Goal: Task Accomplishment & Management: Manage account settings

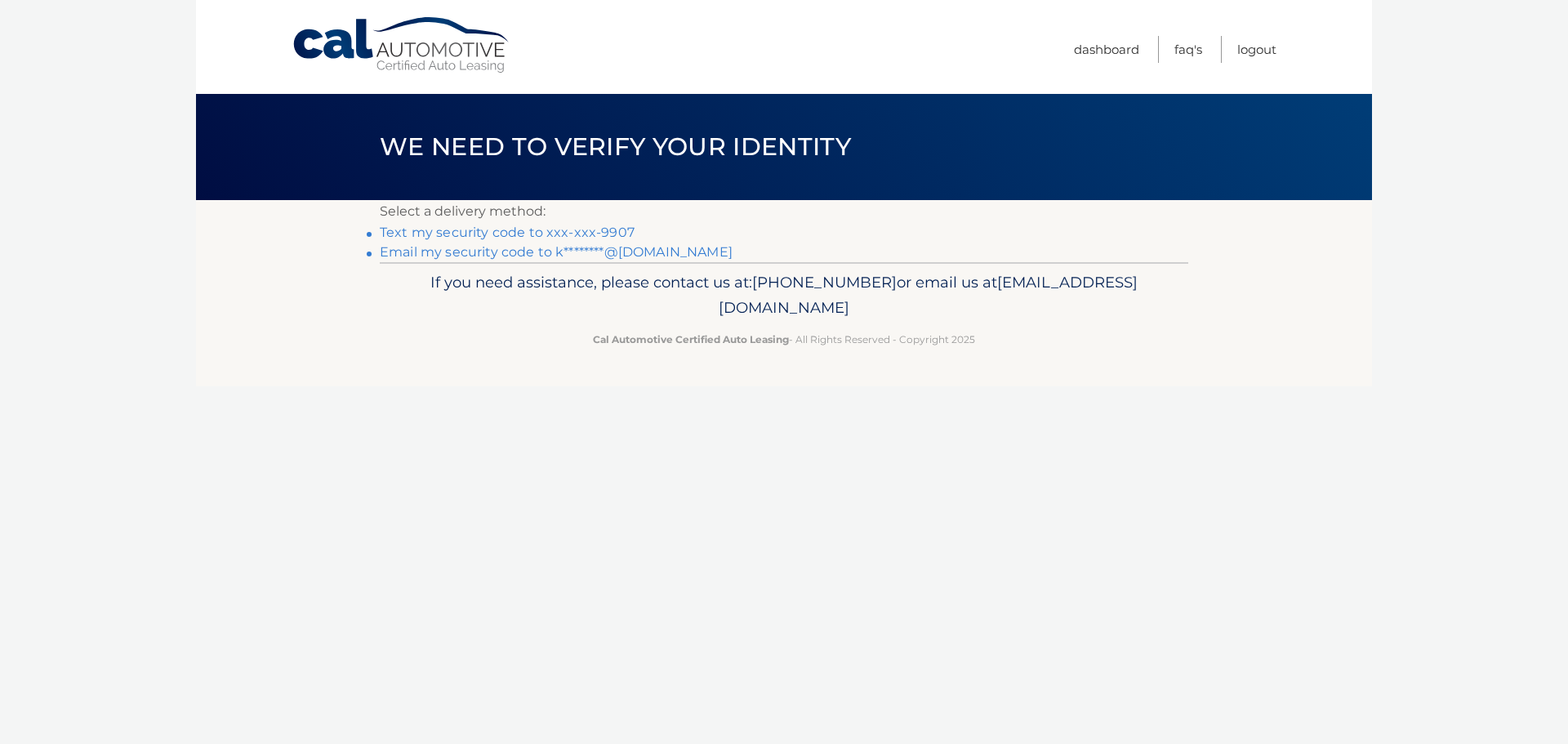
click at [551, 247] on link "Email my security code to k********@gmail.com" at bounding box center [555, 252] width 352 height 15
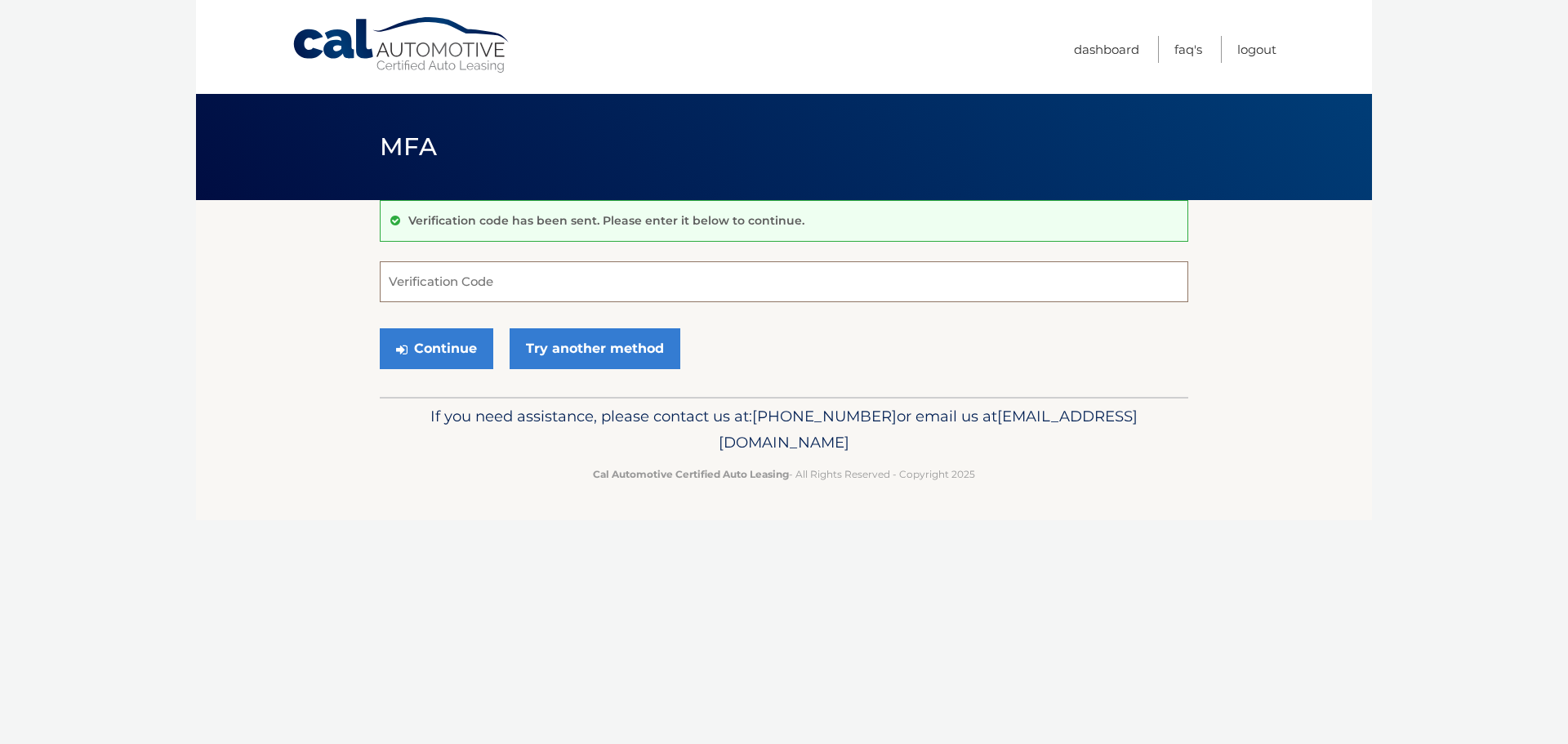
click at [526, 289] on input "Verification Code" at bounding box center [783, 282] width 808 height 41
click at [527, 281] on input "Verification Code" at bounding box center [783, 282] width 808 height 41
paste input "541662"
type input "541662"
click at [379, 328] on button "Continue" at bounding box center [436, 348] width 114 height 41
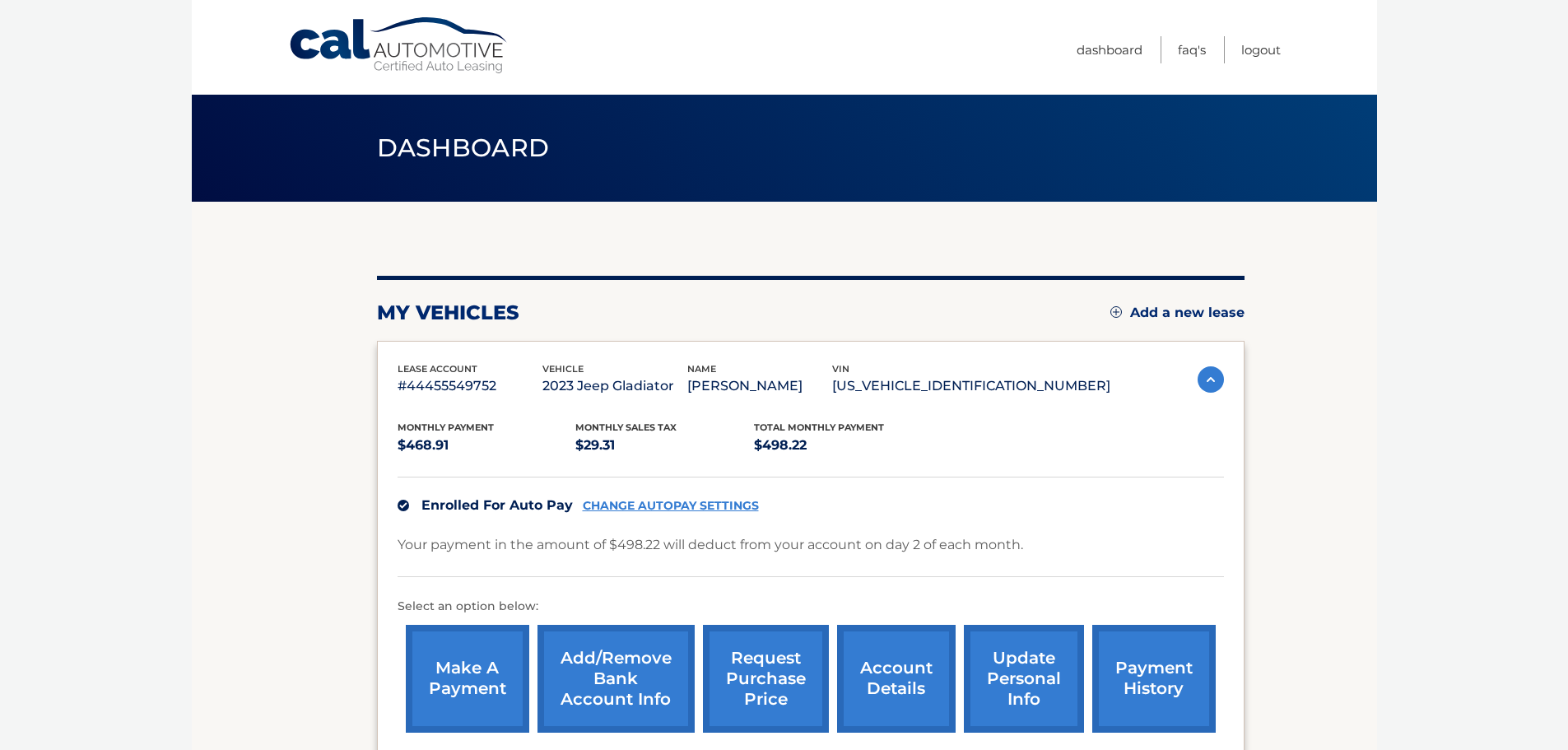
click at [1181, 675] on link "payment history" at bounding box center [1154, 679] width 124 height 108
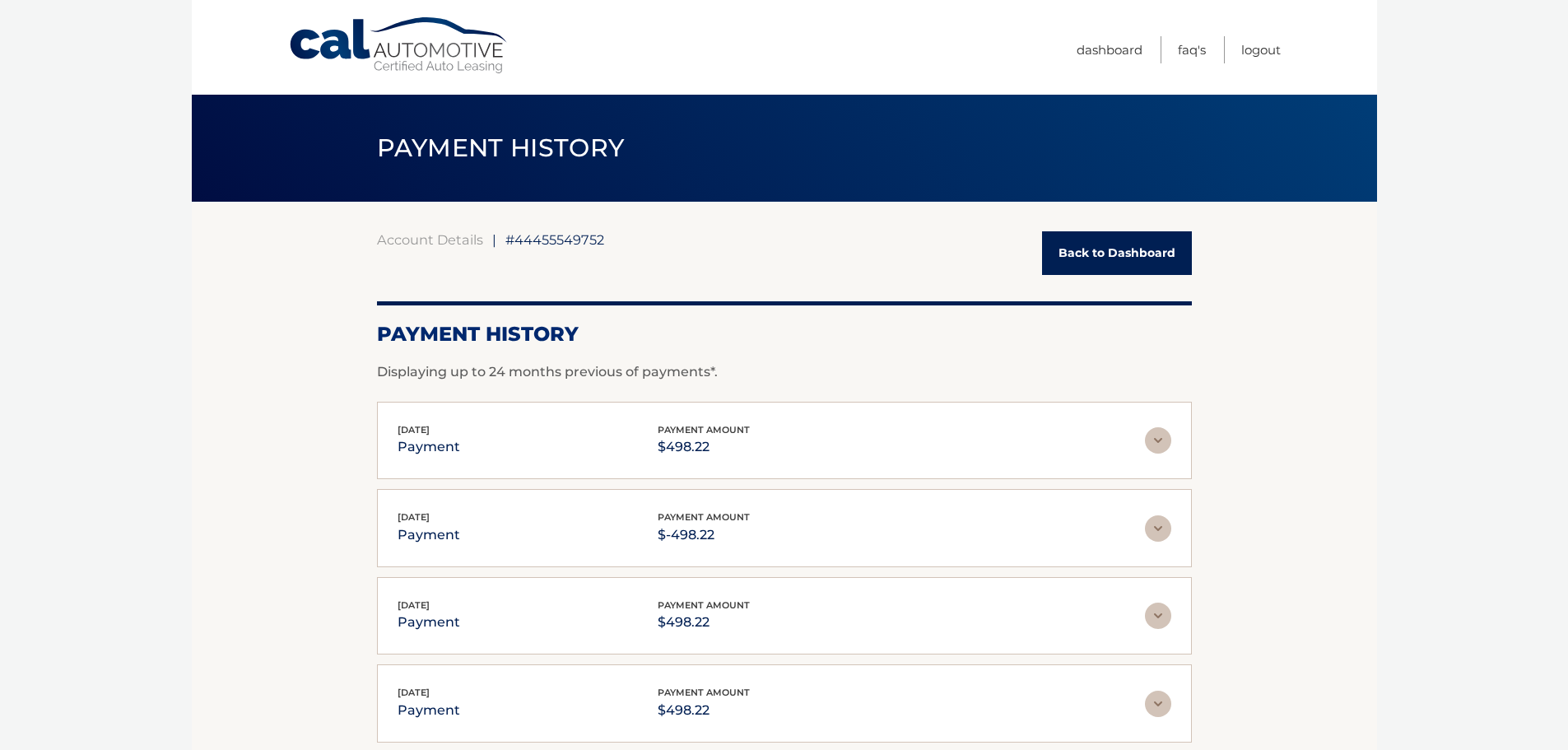
click at [1080, 246] on link "Back to Dashboard" at bounding box center [1117, 253] width 150 height 43
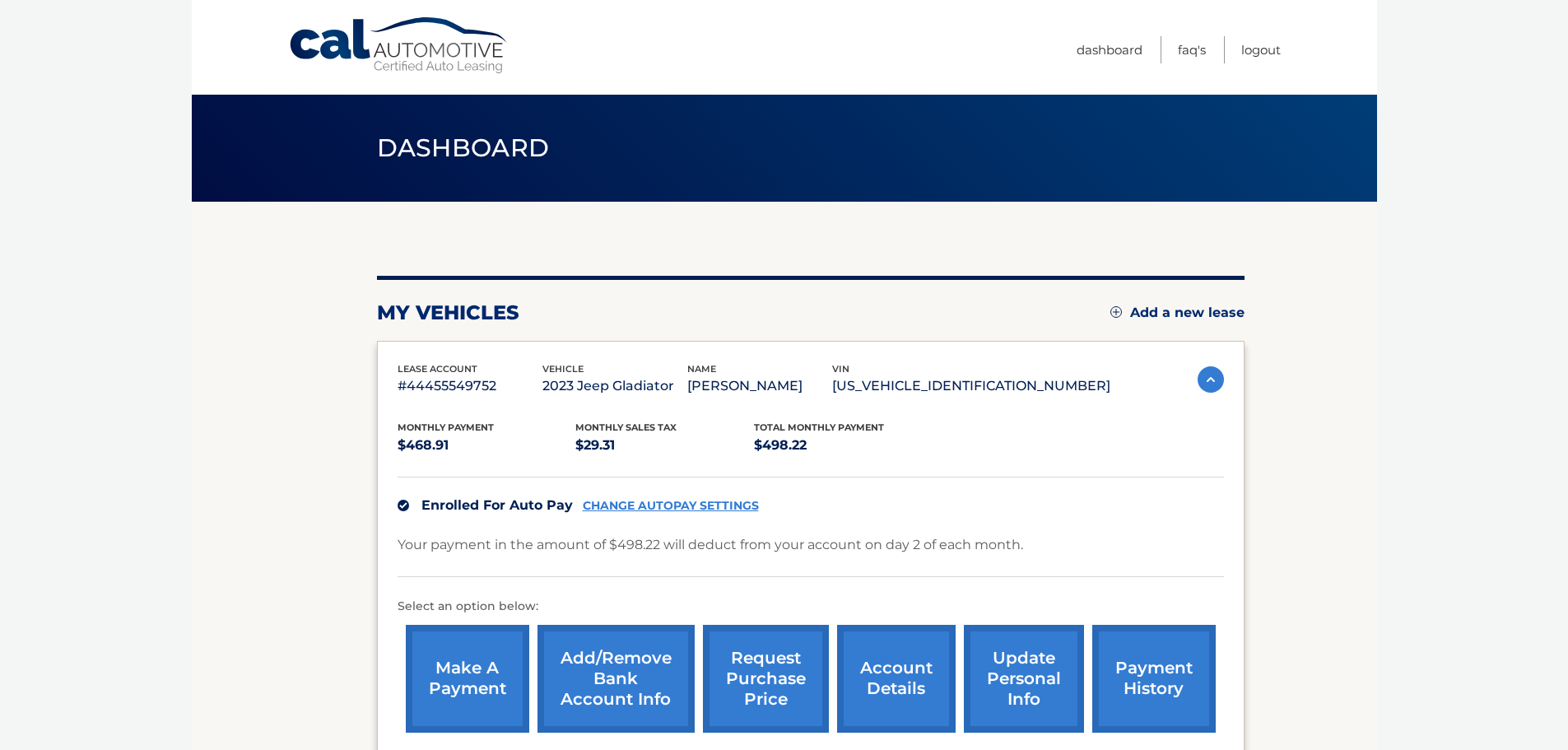
click at [474, 674] on link "make a payment" at bounding box center [468, 679] width 124 height 108
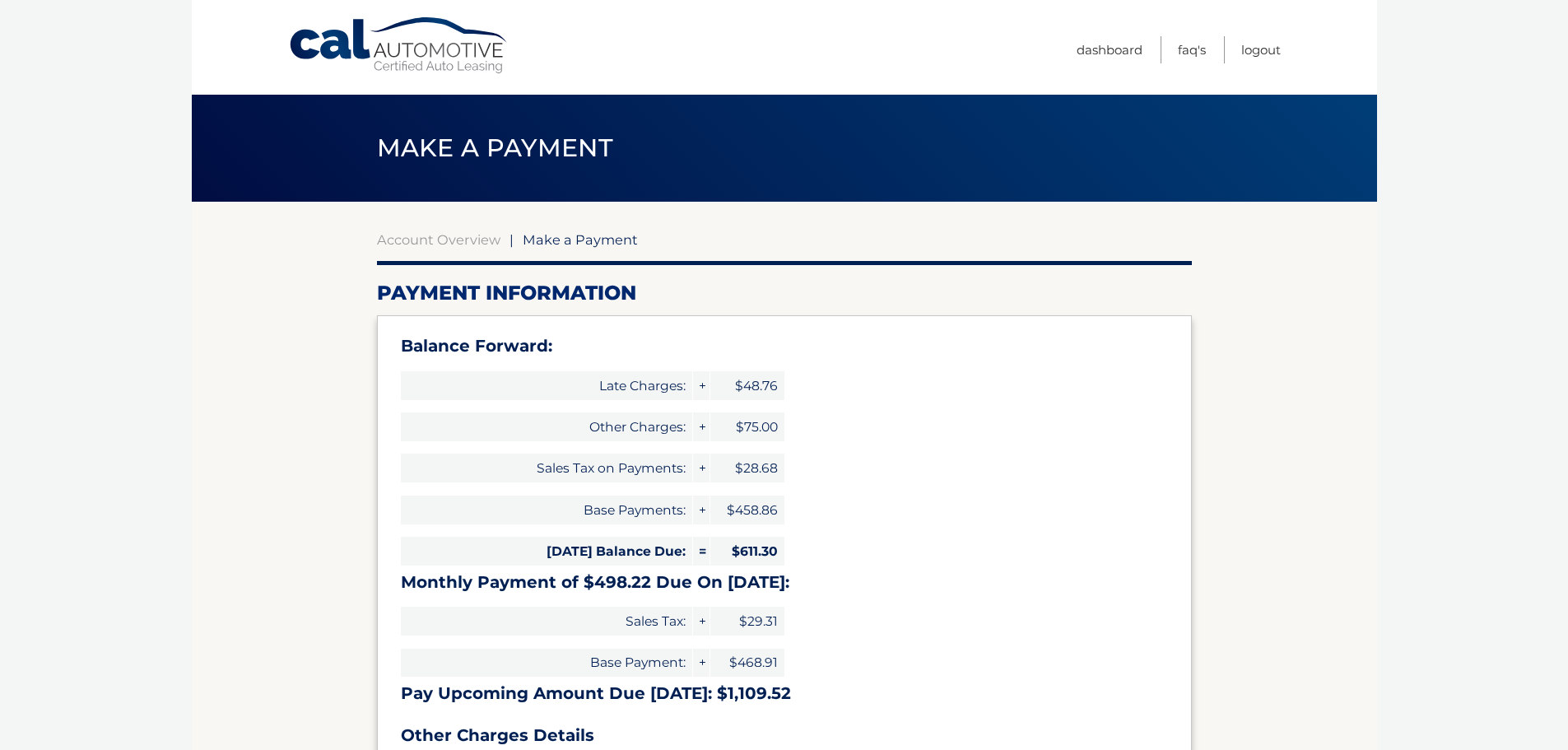
select select "YjA0NTBkMzgtYTBiNy00Mjc4LTk1NGQtZTQ0ZTI5MjE1Nzkw"
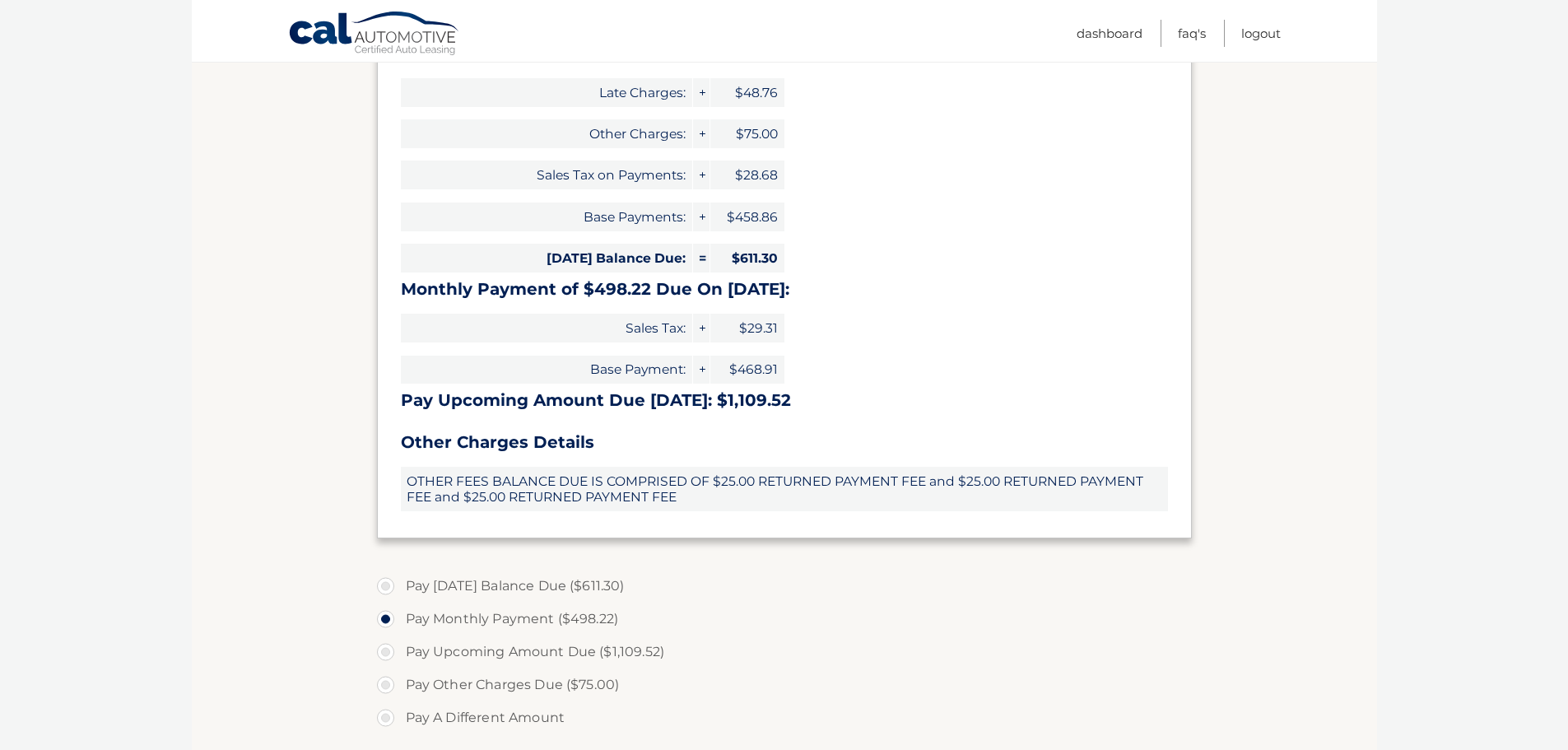
scroll to position [329, 0]
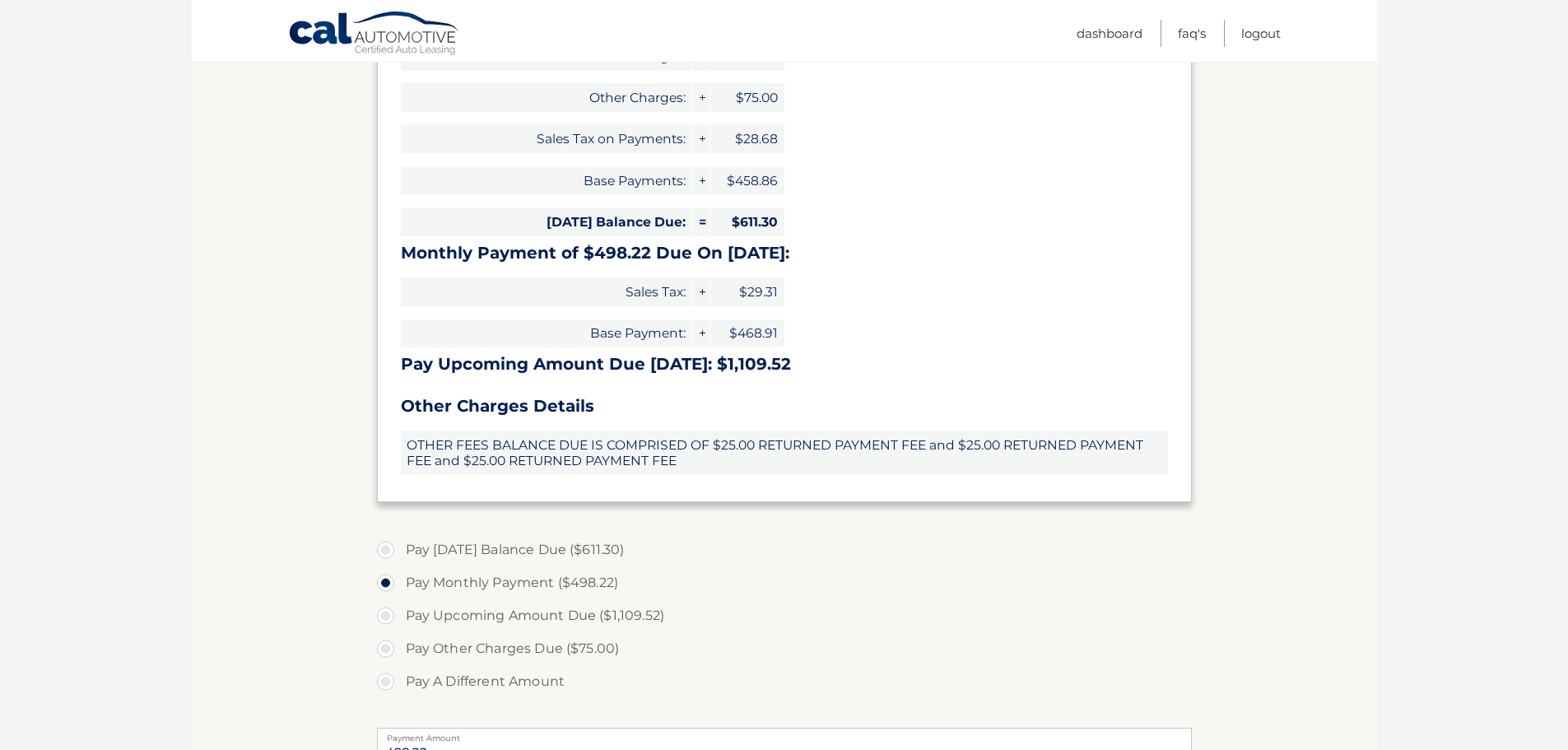
click at [723, 96] on span "$75.00" at bounding box center [747, 98] width 74 height 29
click at [699, 99] on span "+" at bounding box center [700, 98] width 16 height 29
click at [702, 98] on span "+" at bounding box center [700, 98] width 16 height 29
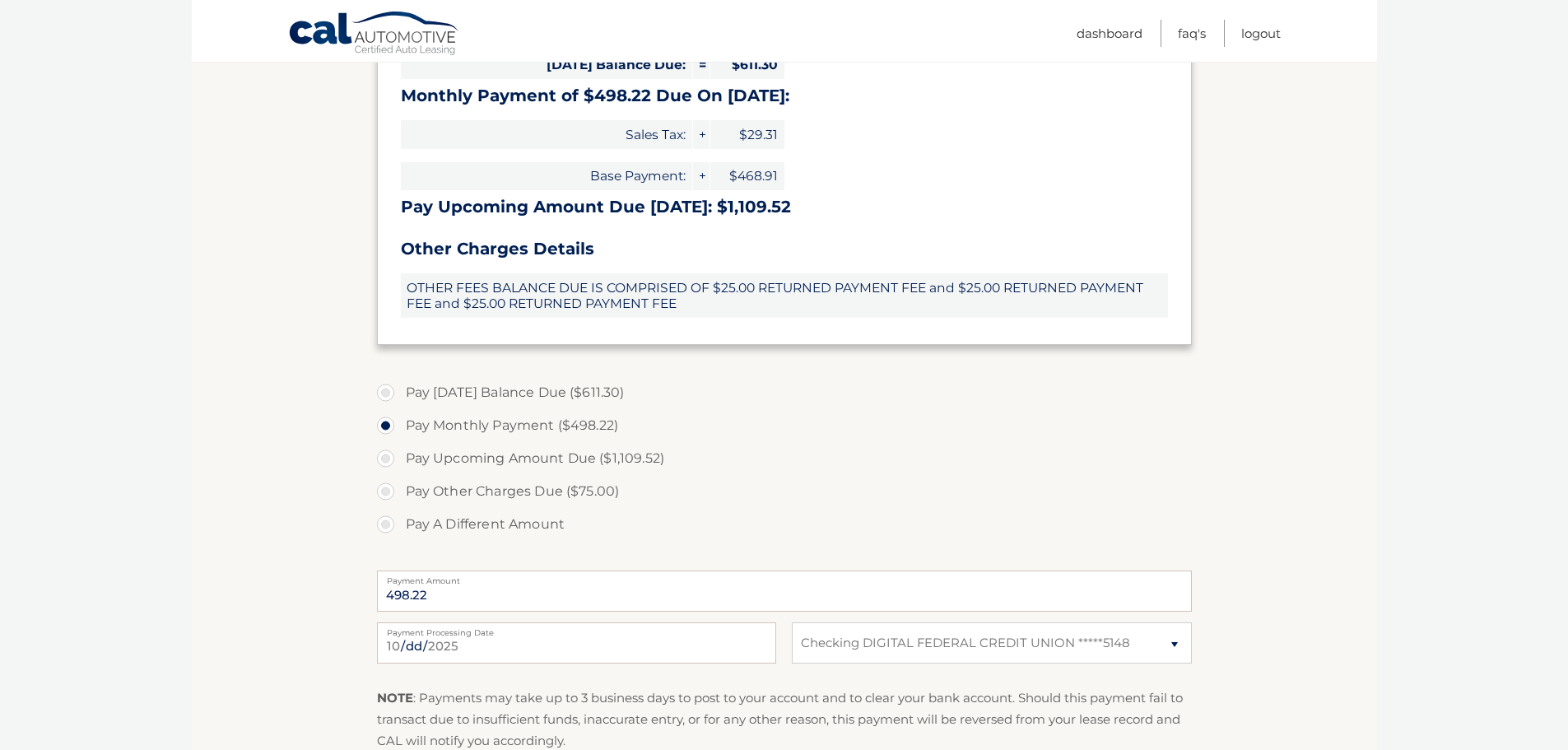
scroll to position [494, 0]
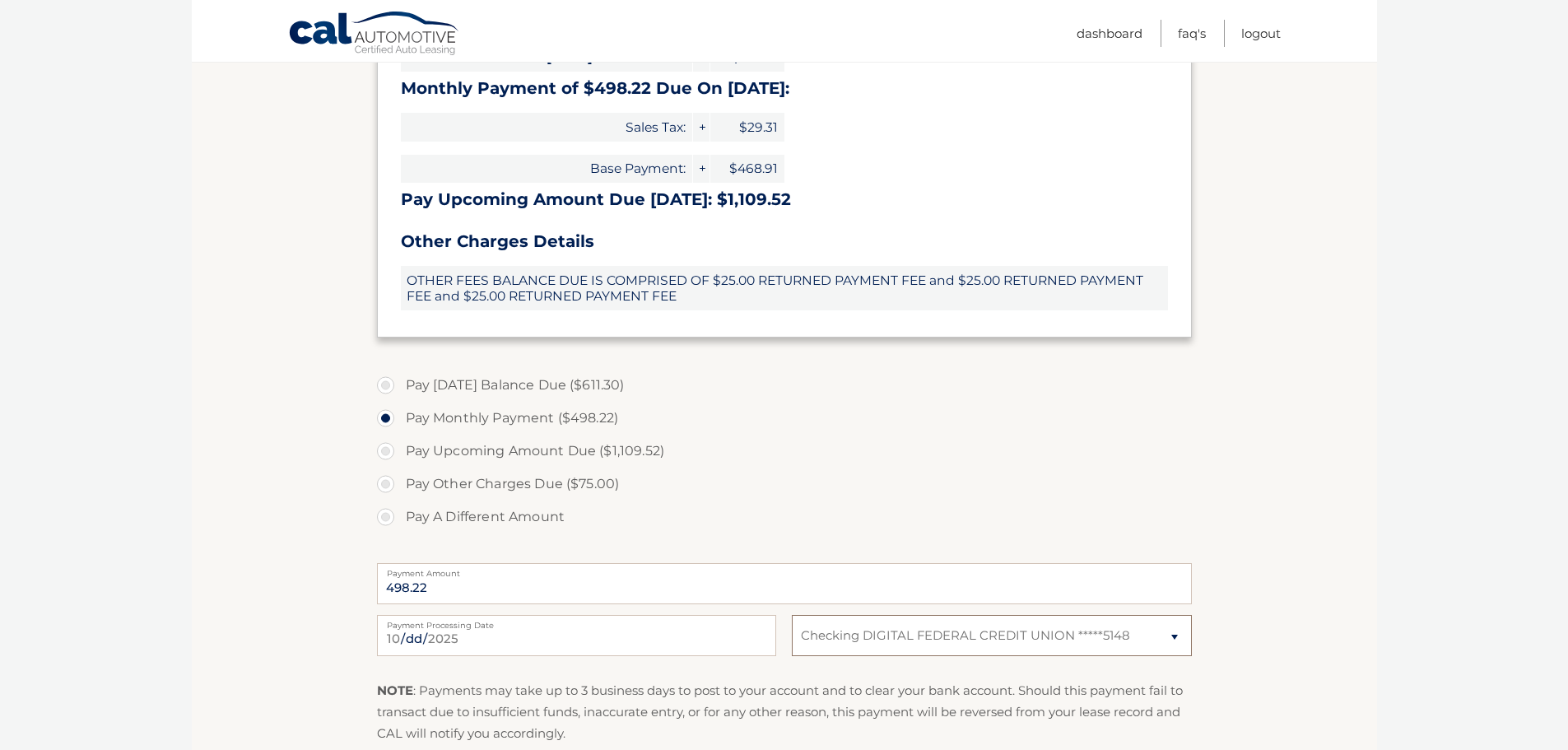
click at [1046, 642] on select "Select Bank Account Checking DIGITAL FEDERAL CREDIT UNION *****5148" at bounding box center [991, 635] width 399 height 42
click at [792, 615] on select "Select Bank Account Checking DIGITAL FEDERAL CREDIT UNION *****5148" at bounding box center [991, 635] width 399 height 42
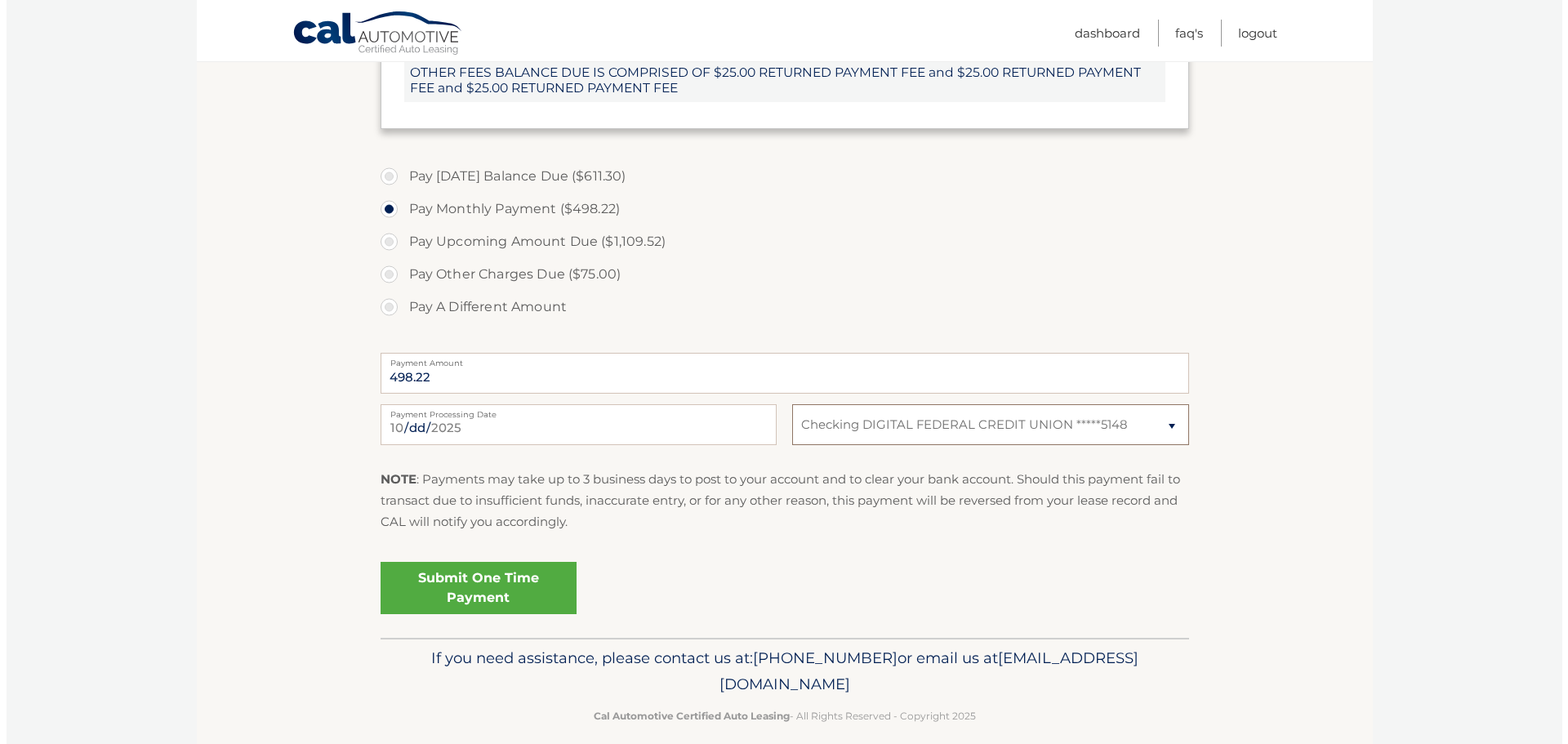
scroll to position [714, 0]
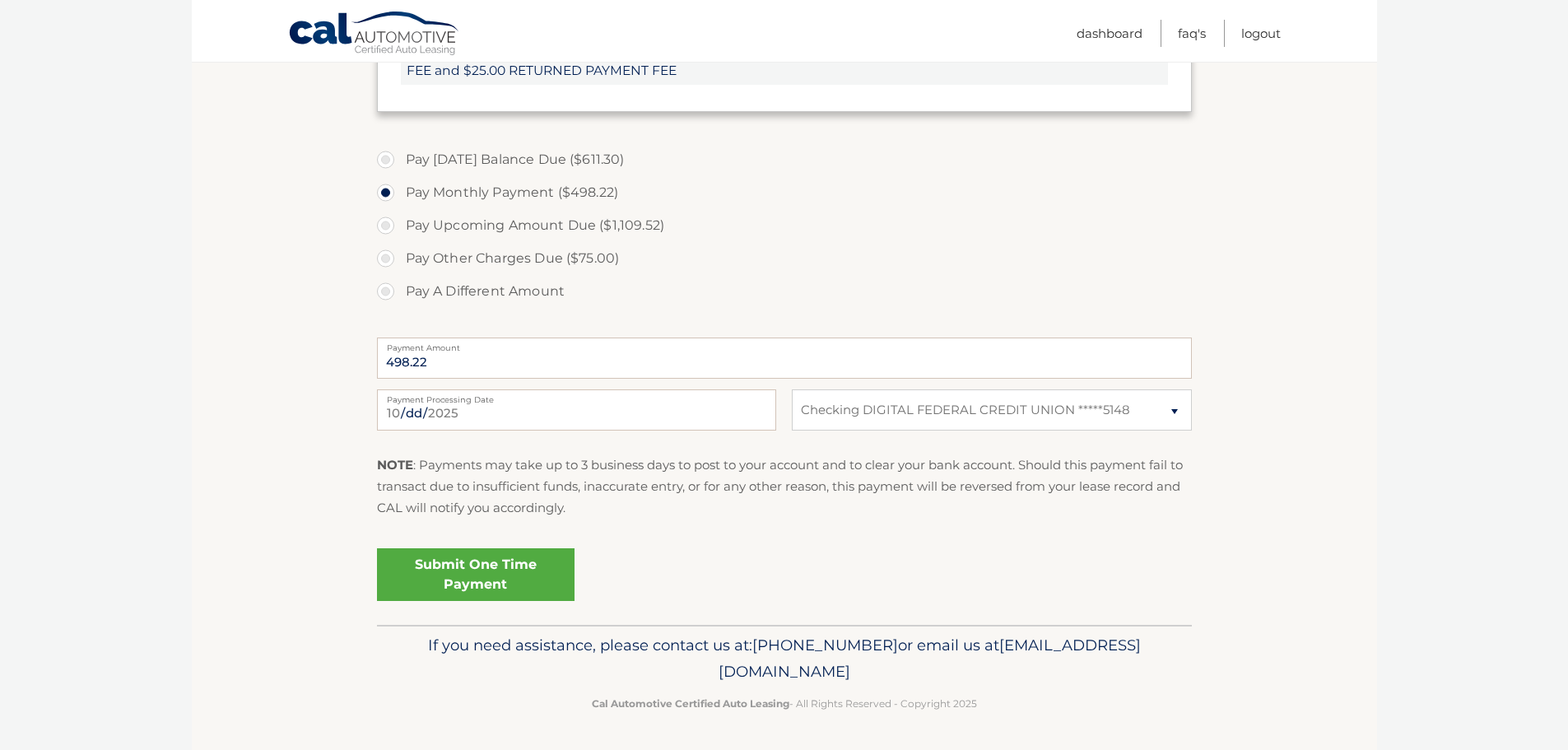
click at [538, 579] on link "Submit One Time Payment" at bounding box center [476, 575] width 198 height 53
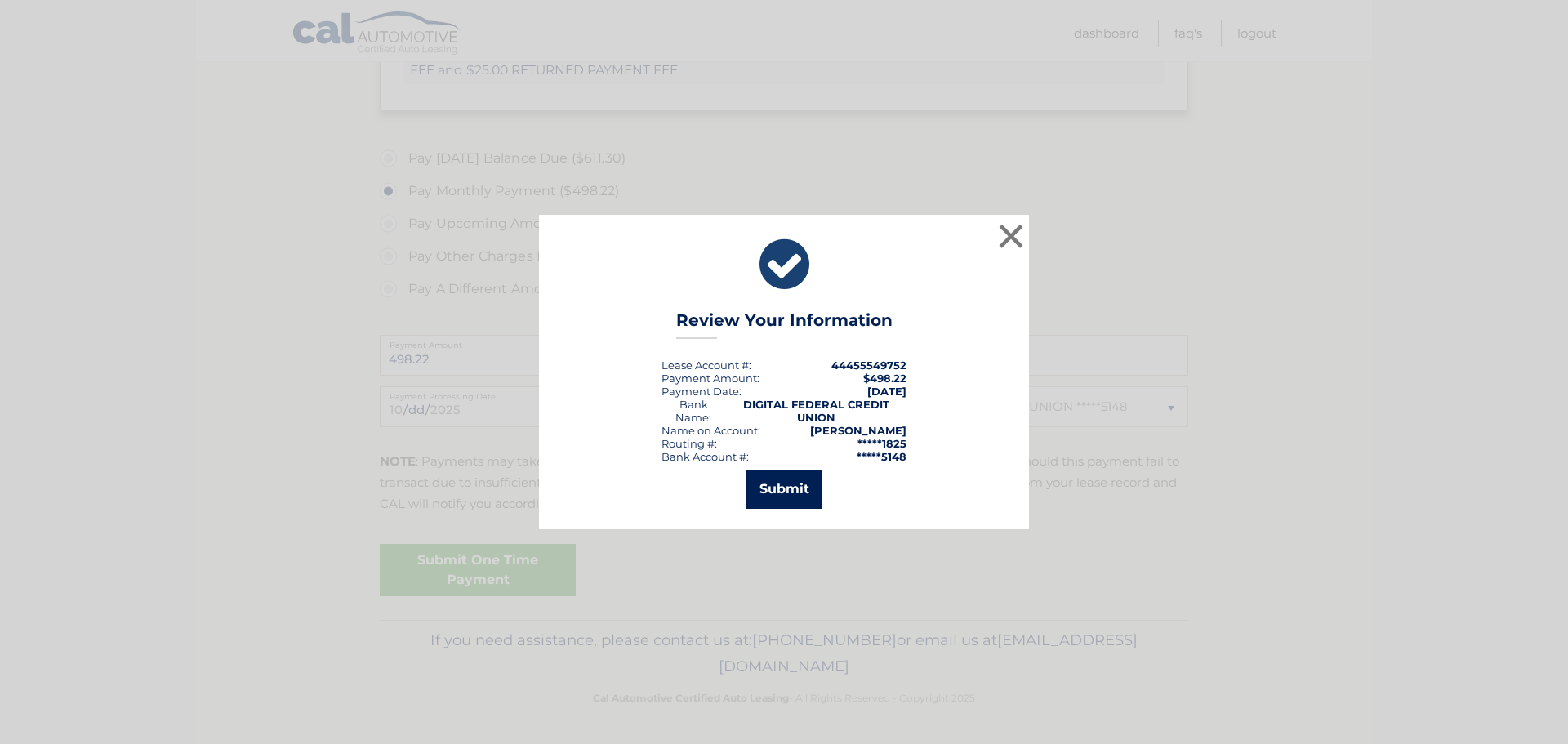
click at [781, 484] on button "Submit" at bounding box center [784, 489] width 76 height 40
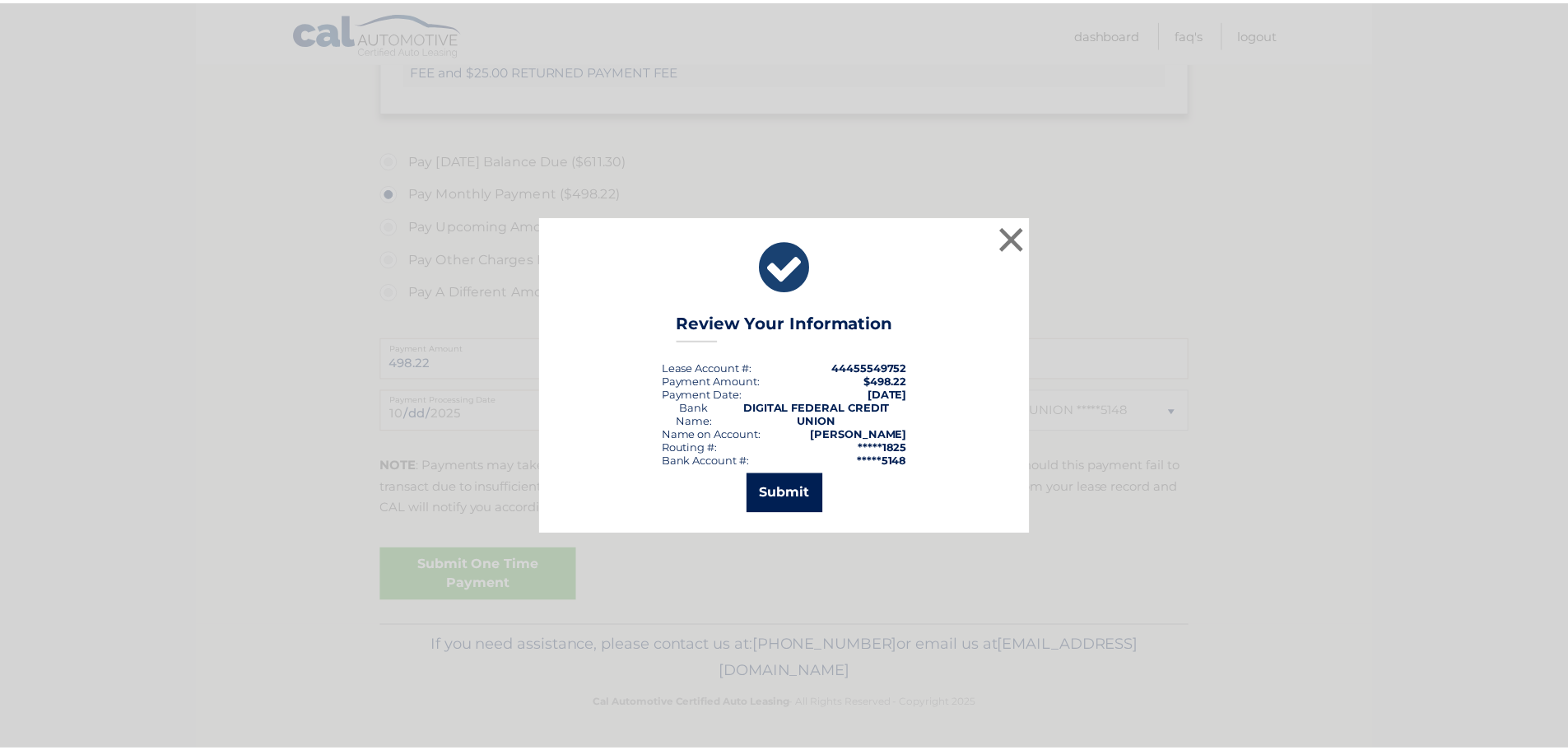
scroll to position [661, 0]
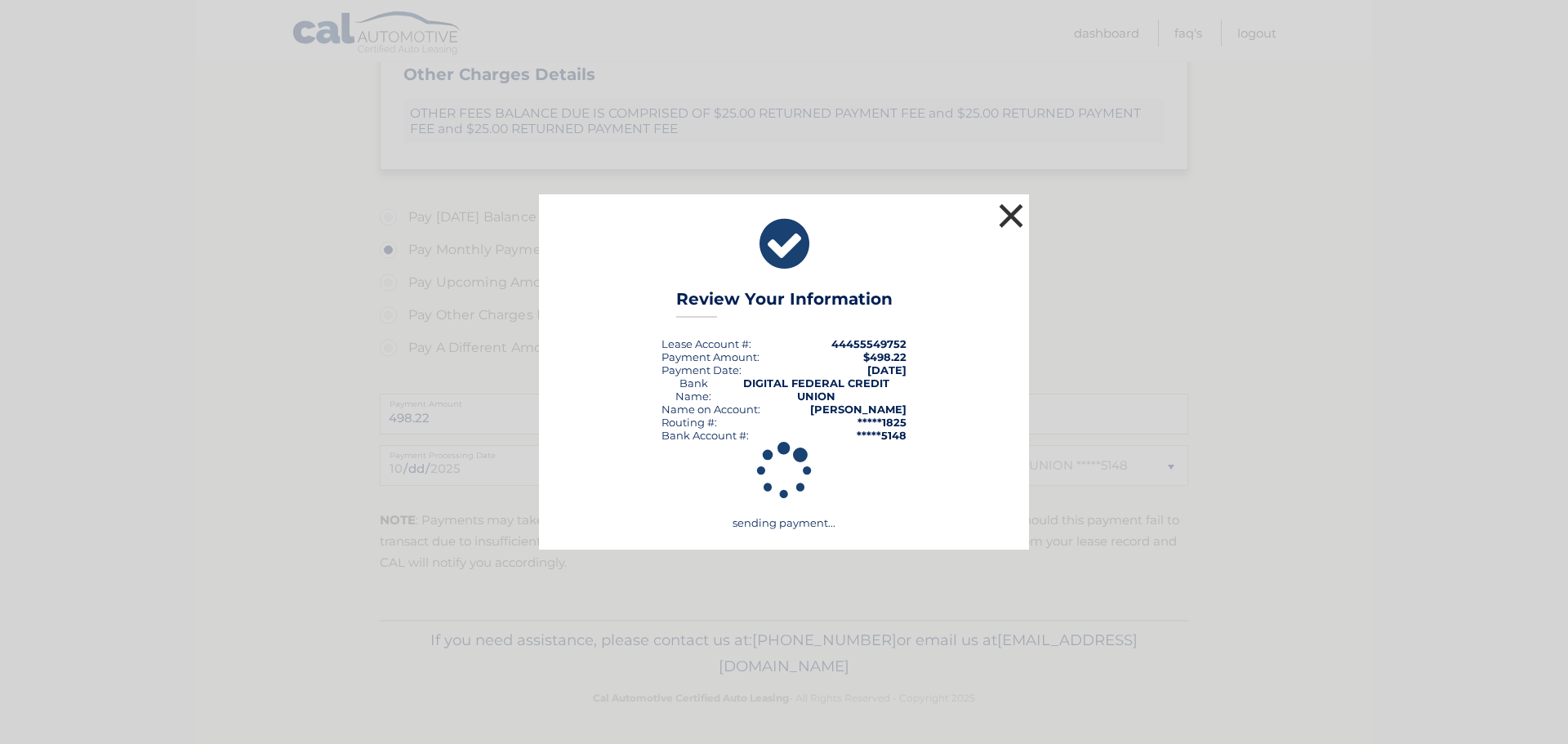
click at [1005, 208] on button "×" at bounding box center [1010, 215] width 33 height 33
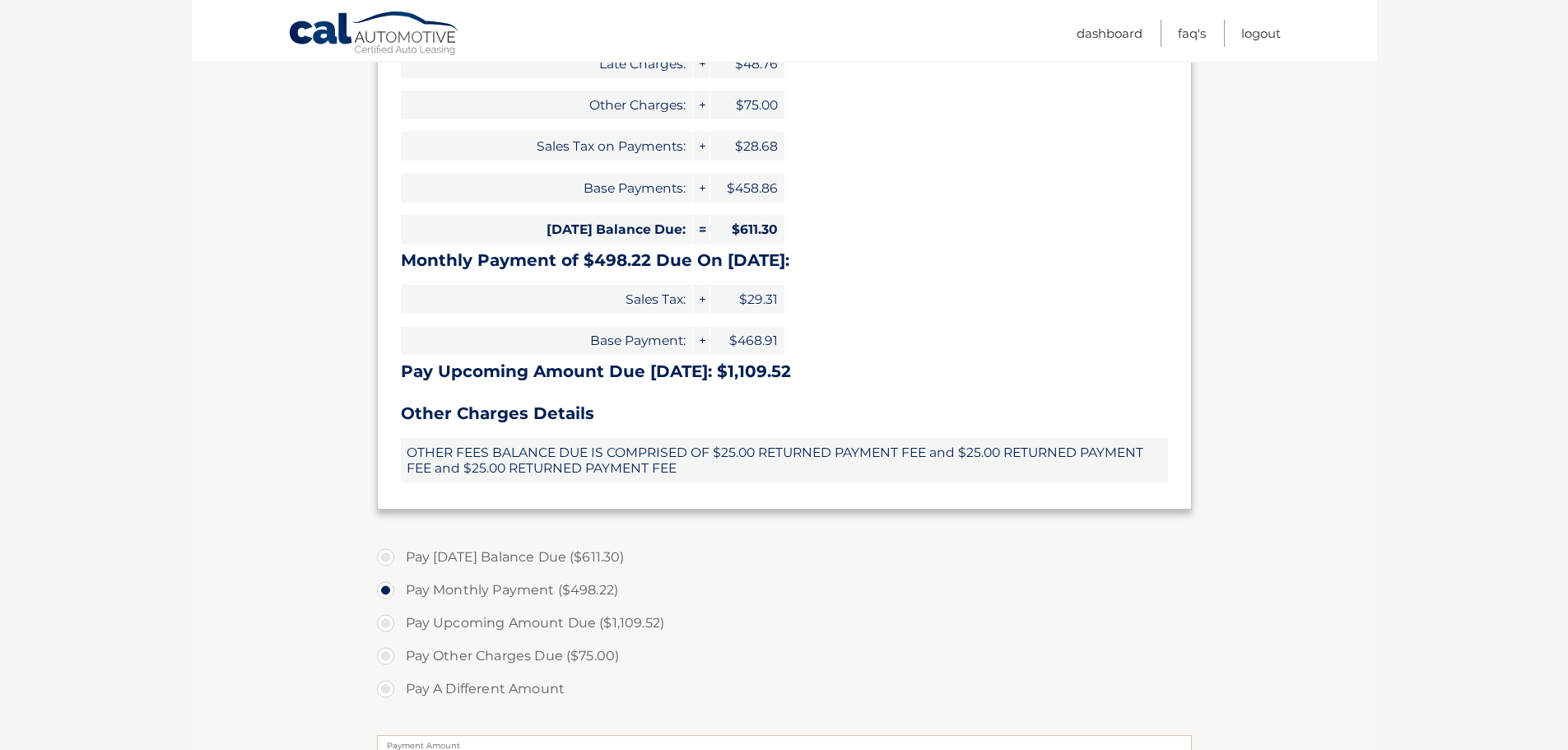
scroll to position [2, 0]
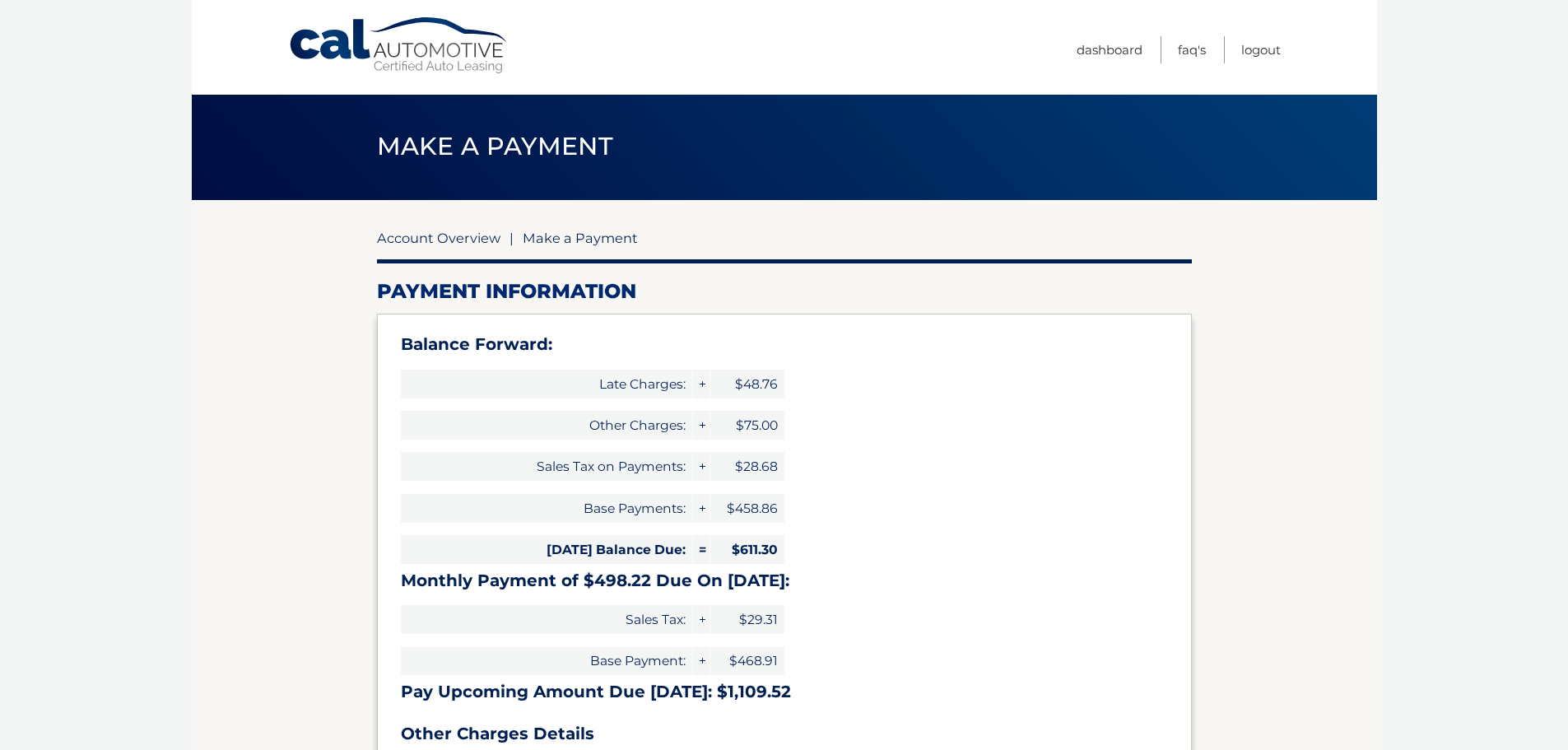
click at [470, 238] on link "Account Overview" at bounding box center [439, 238] width 124 height 16
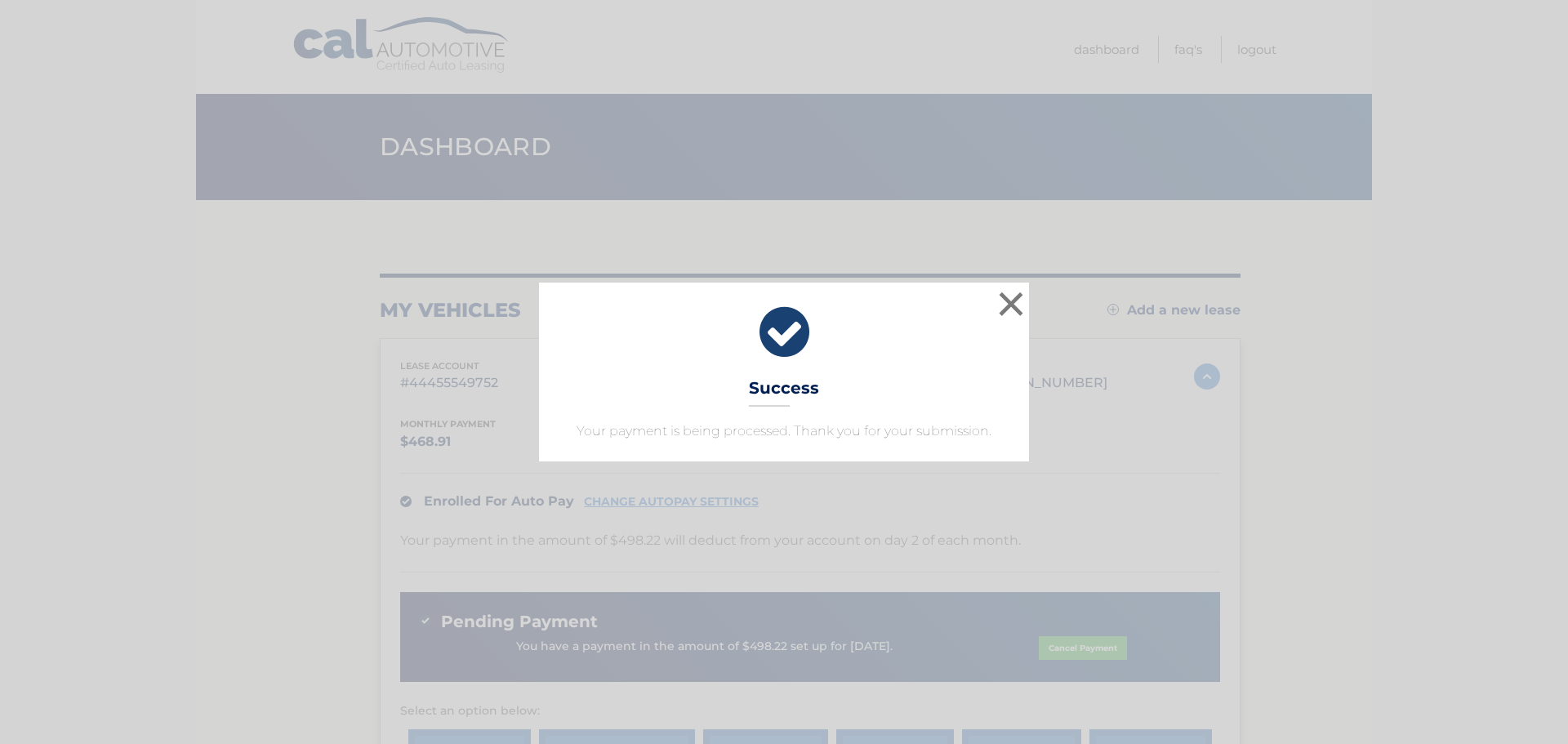
click at [993, 307] on icon at bounding box center [784, 332] width 449 height 59
click at [1007, 298] on button "×" at bounding box center [1010, 304] width 33 height 33
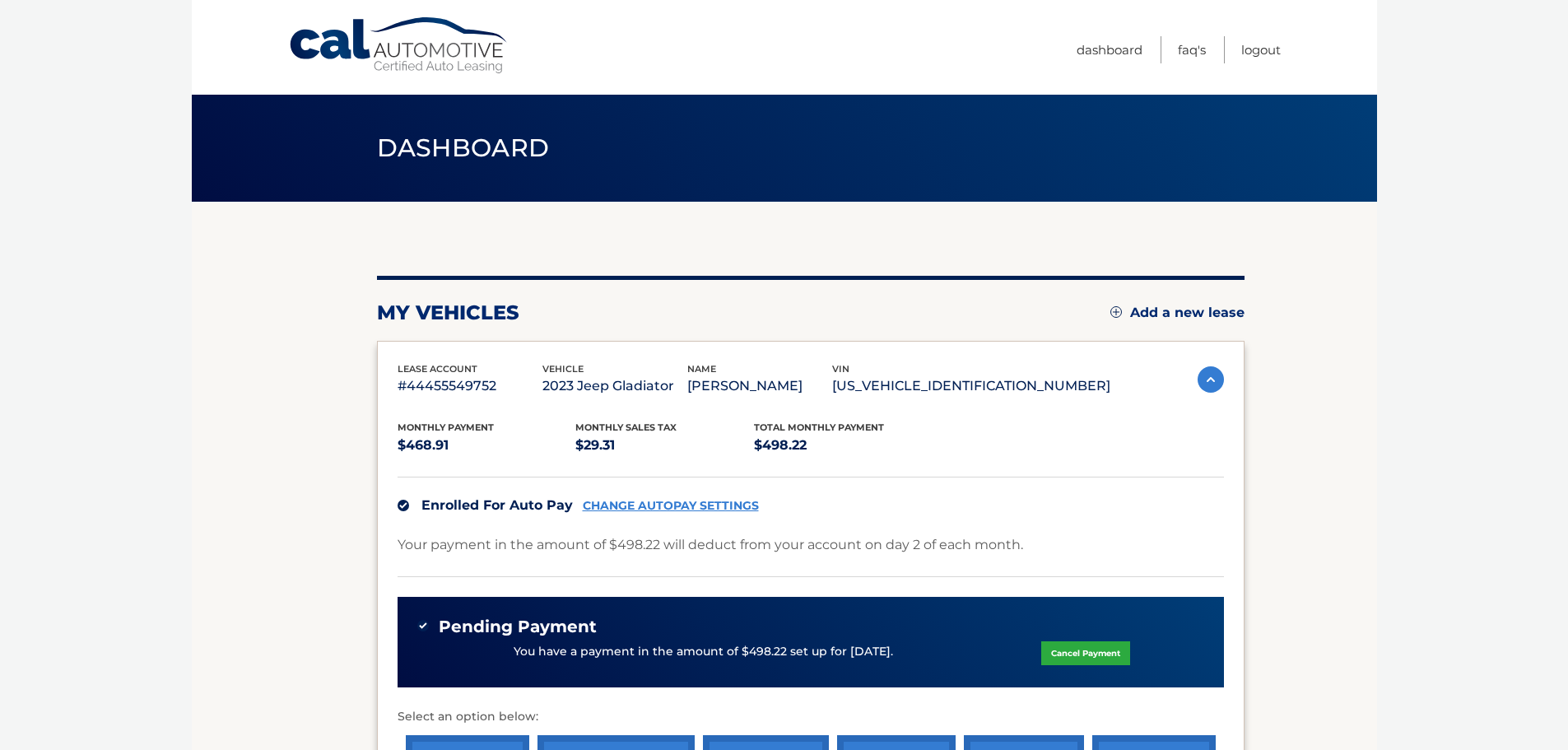
drag, startPoint x: 506, startPoint y: 184, endPoint x: 494, endPoint y: 180, distance: 12.6
click at [505, 184] on header "Dashboard" at bounding box center [784, 148] width 815 height 107
click at [489, 171] on header "Dashboard" at bounding box center [784, 148] width 815 height 107
click at [487, 158] on span "Dashboard" at bounding box center [464, 148] width 173 height 31
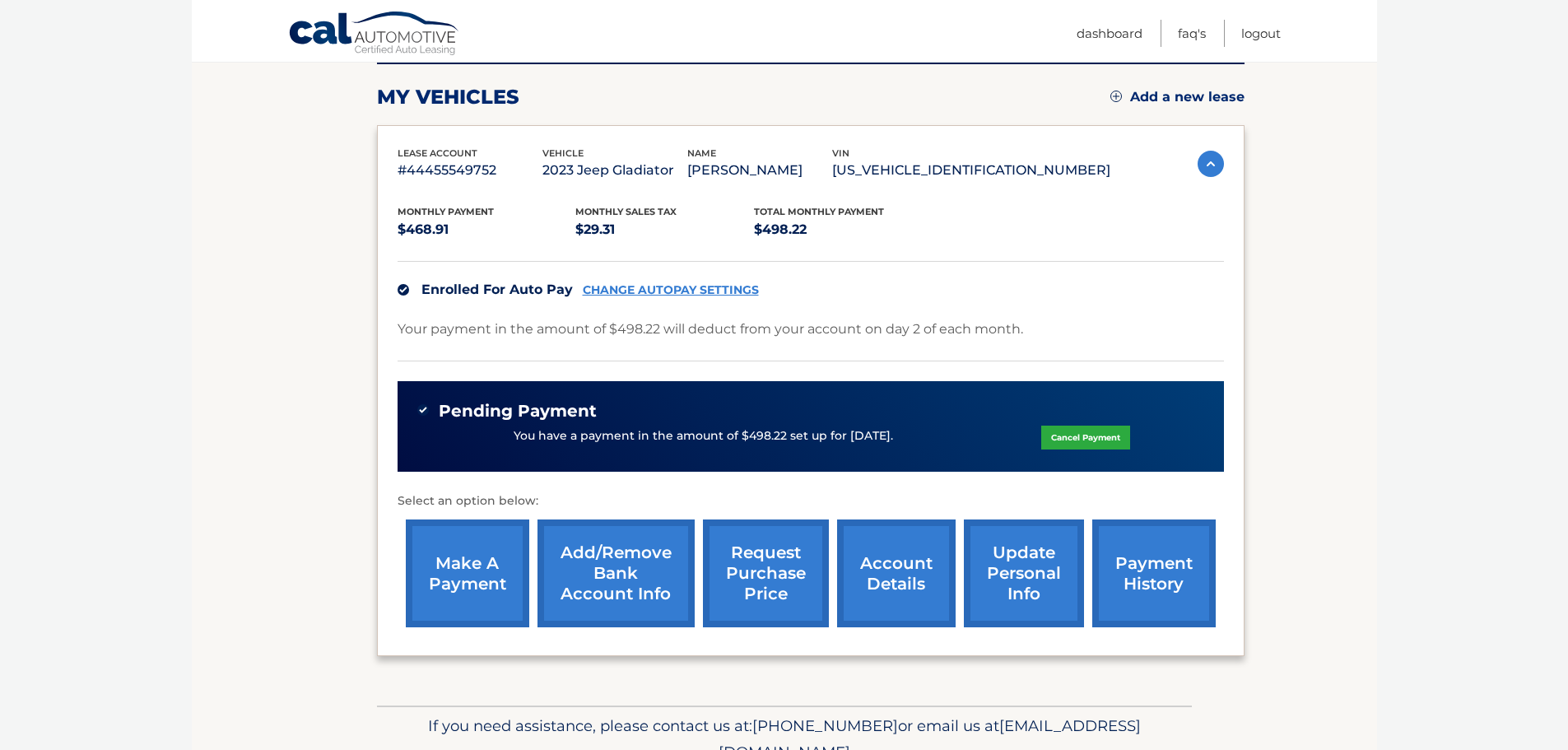
scroll to position [247, 0]
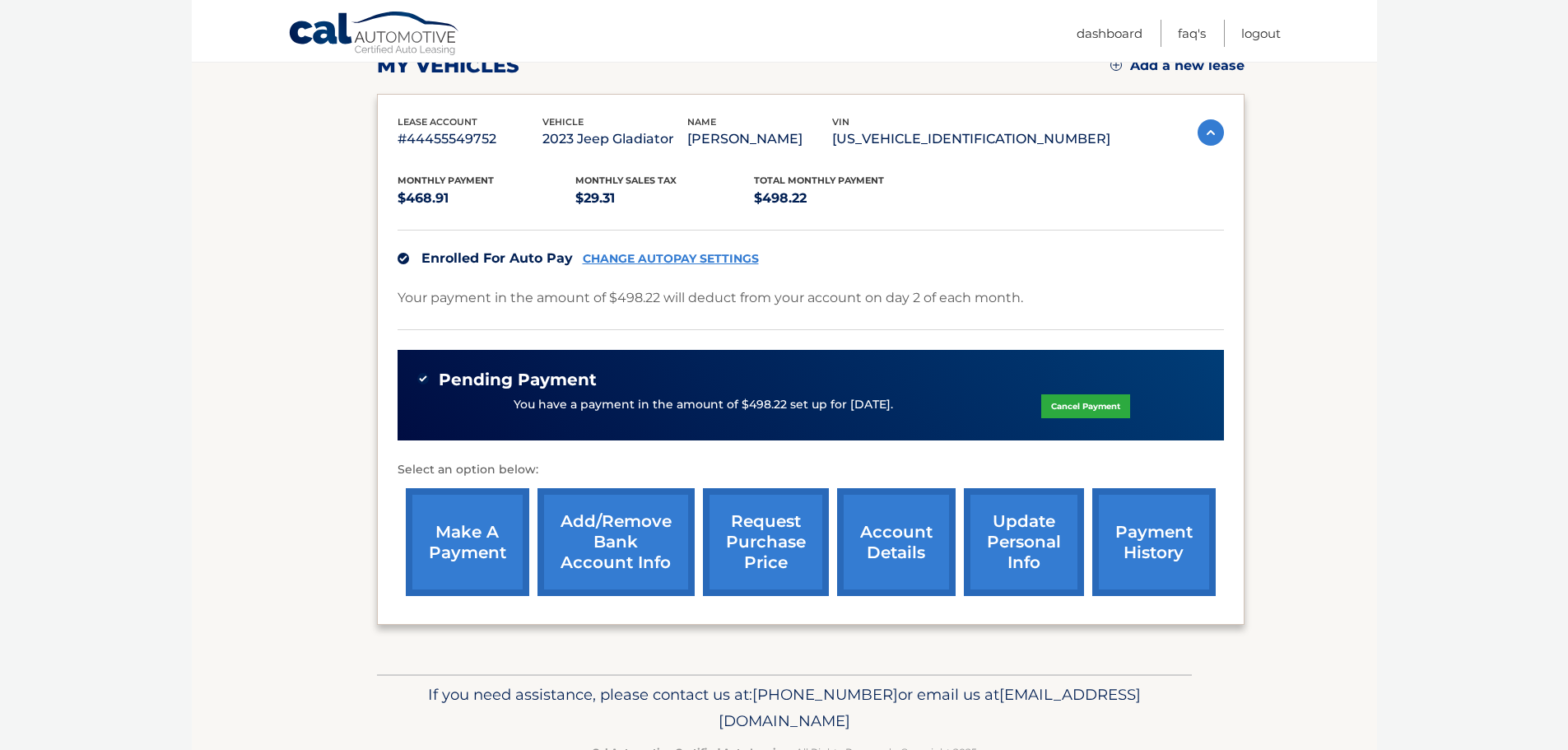
click at [931, 535] on link "account details" at bounding box center [896, 542] width 119 height 108
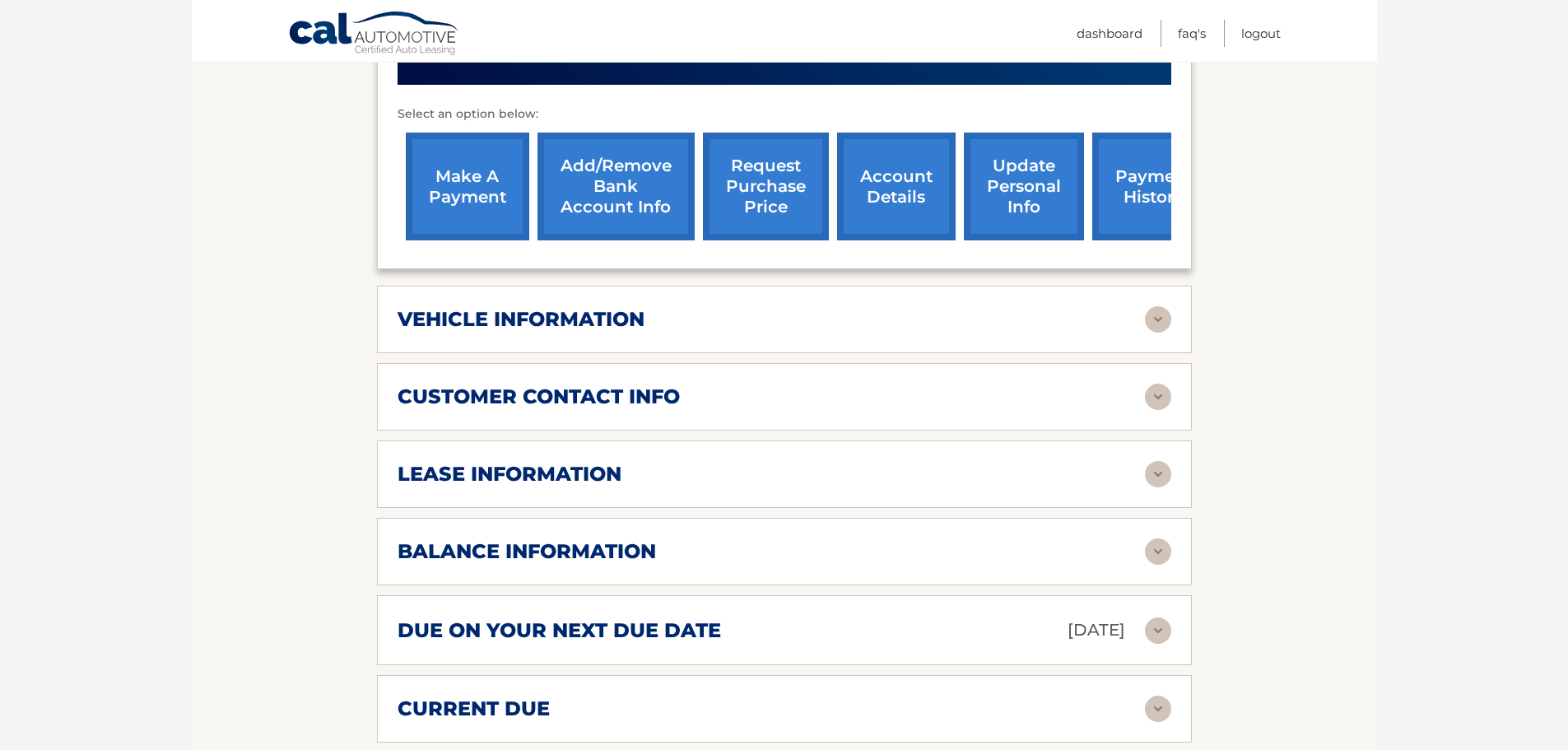
scroll to position [659, 0]
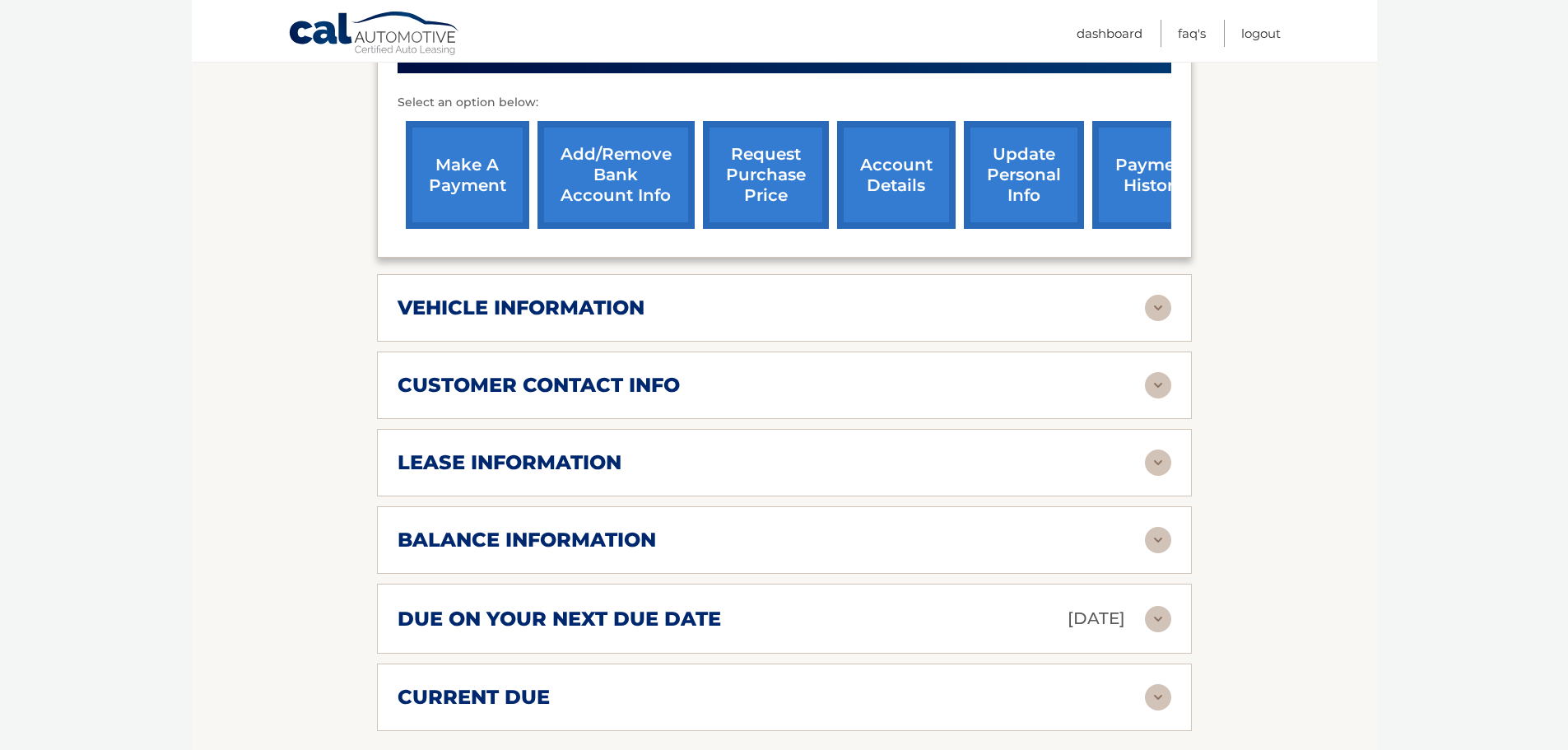
click at [1147, 527] on img at bounding box center [1158, 540] width 26 height 26
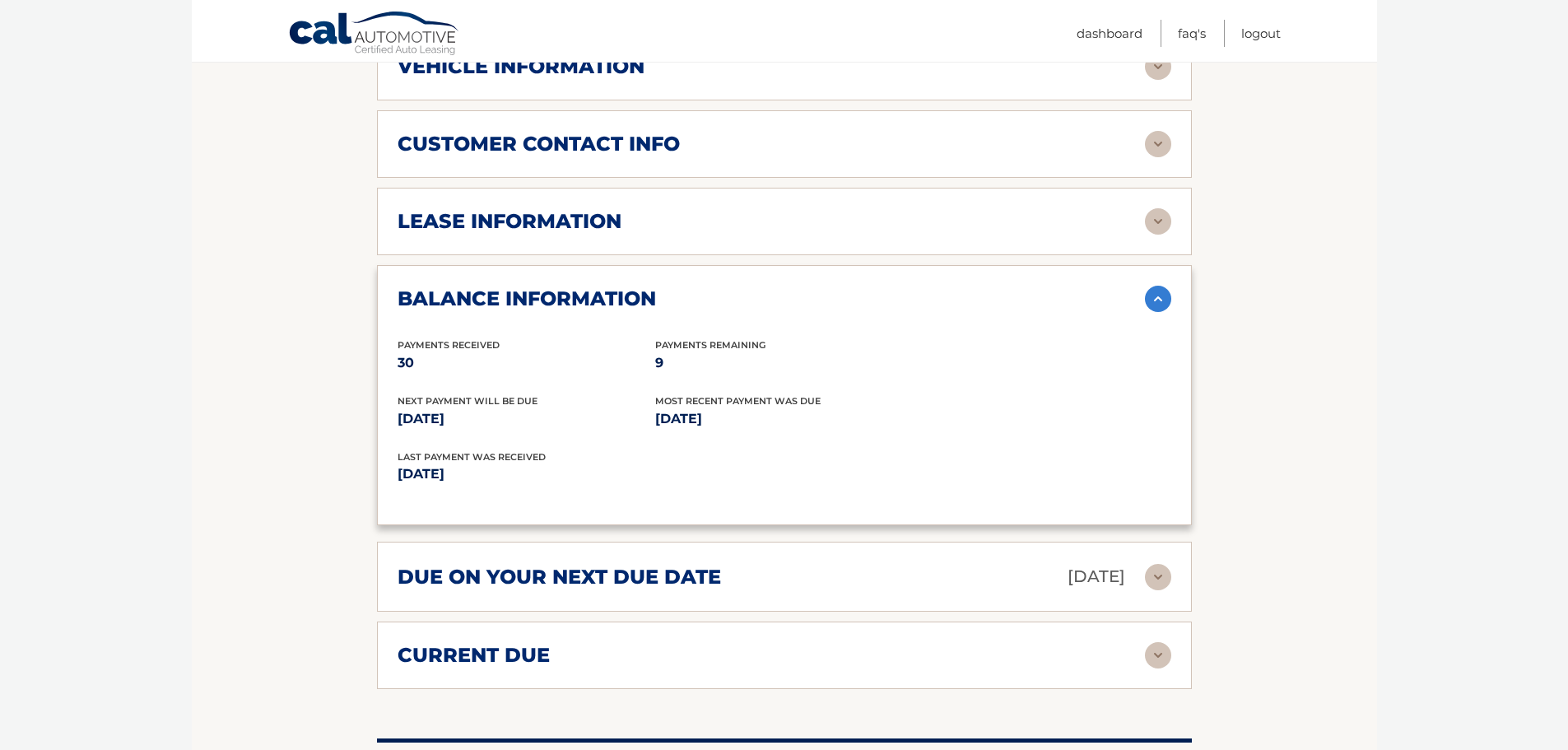
scroll to position [906, 0]
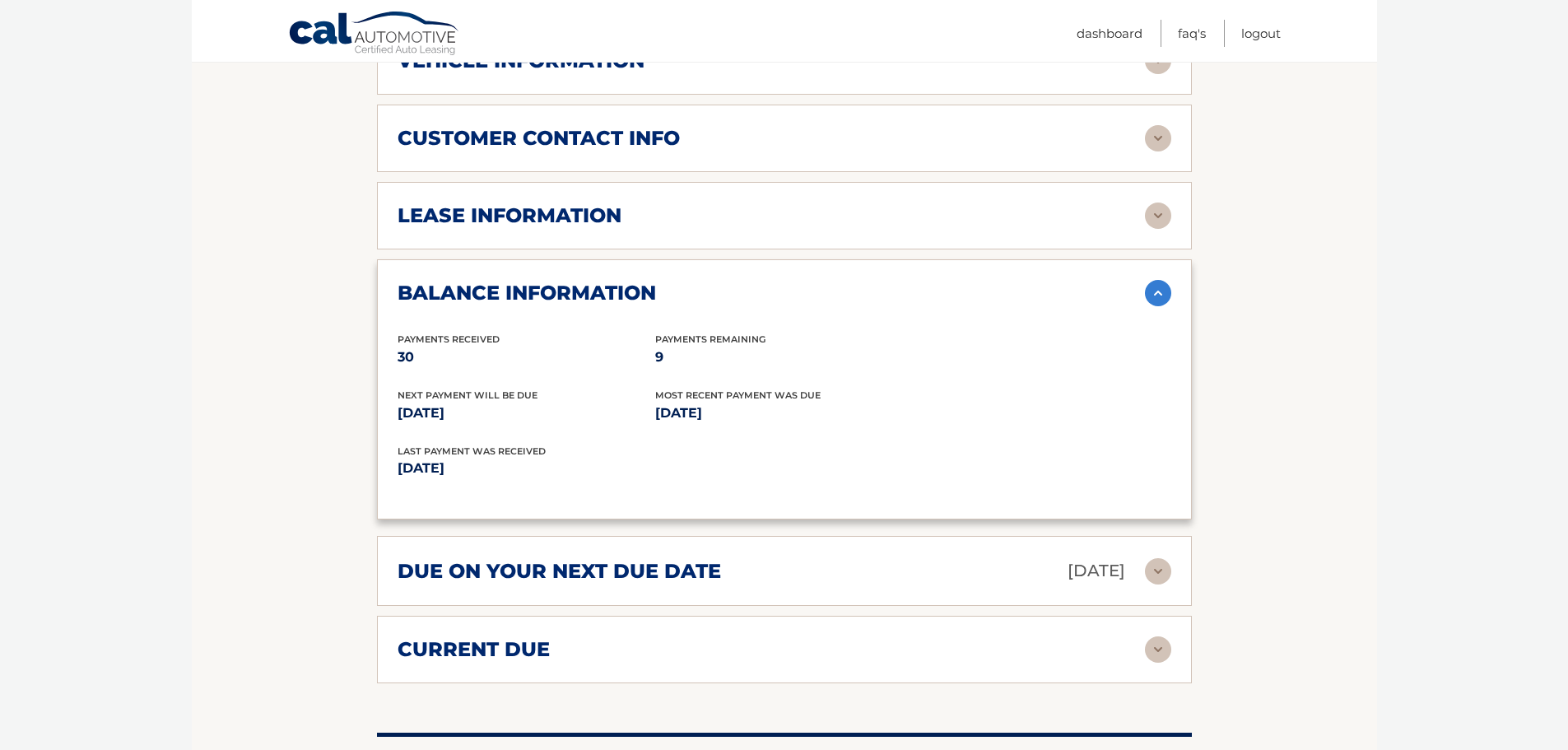
click at [1159, 558] on img at bounding box center [1158, 571] width 26 height 26
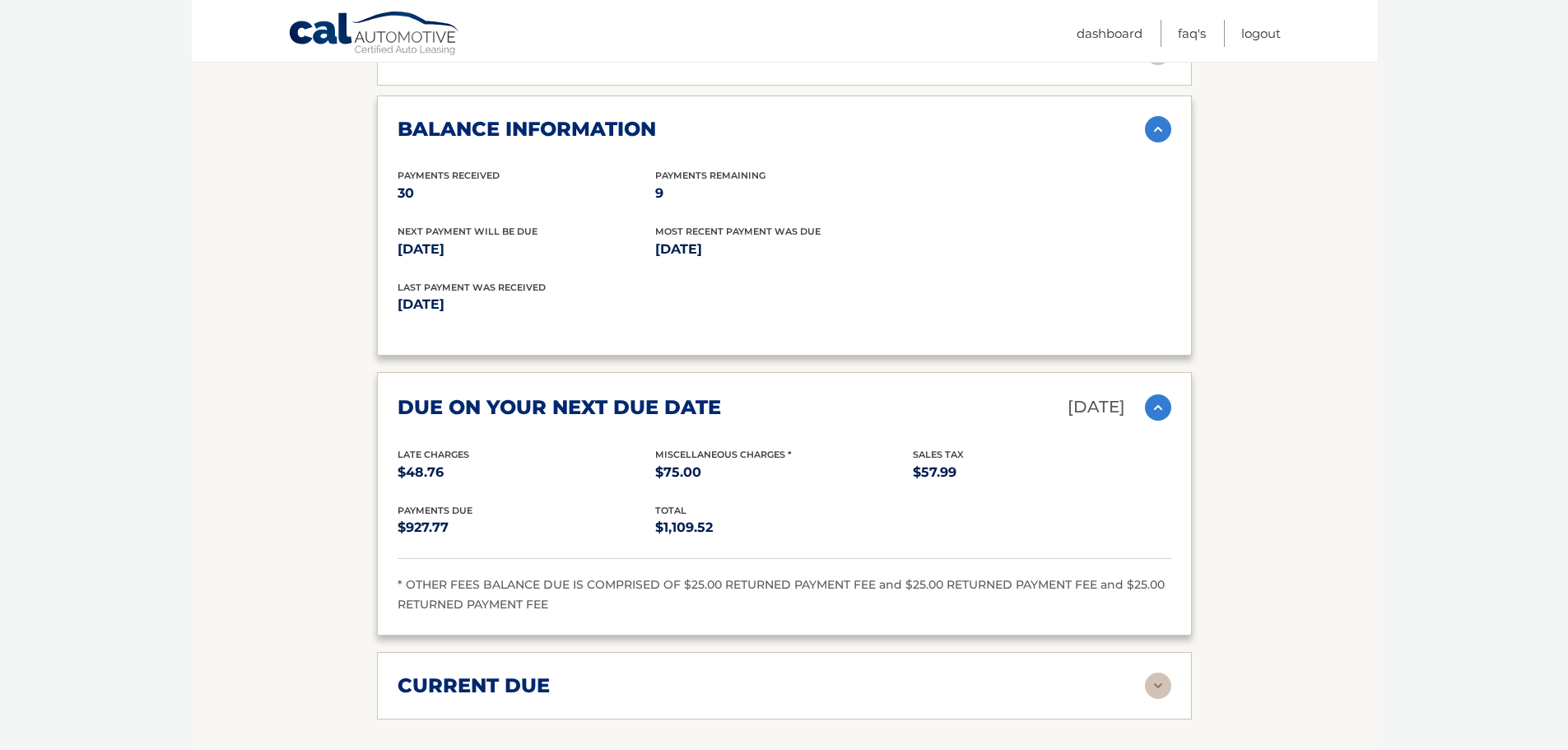
scroll to position [1071, 0]
click at [1142, 673] on div "current due" at bounding box center [771, 685] width 747 height 25
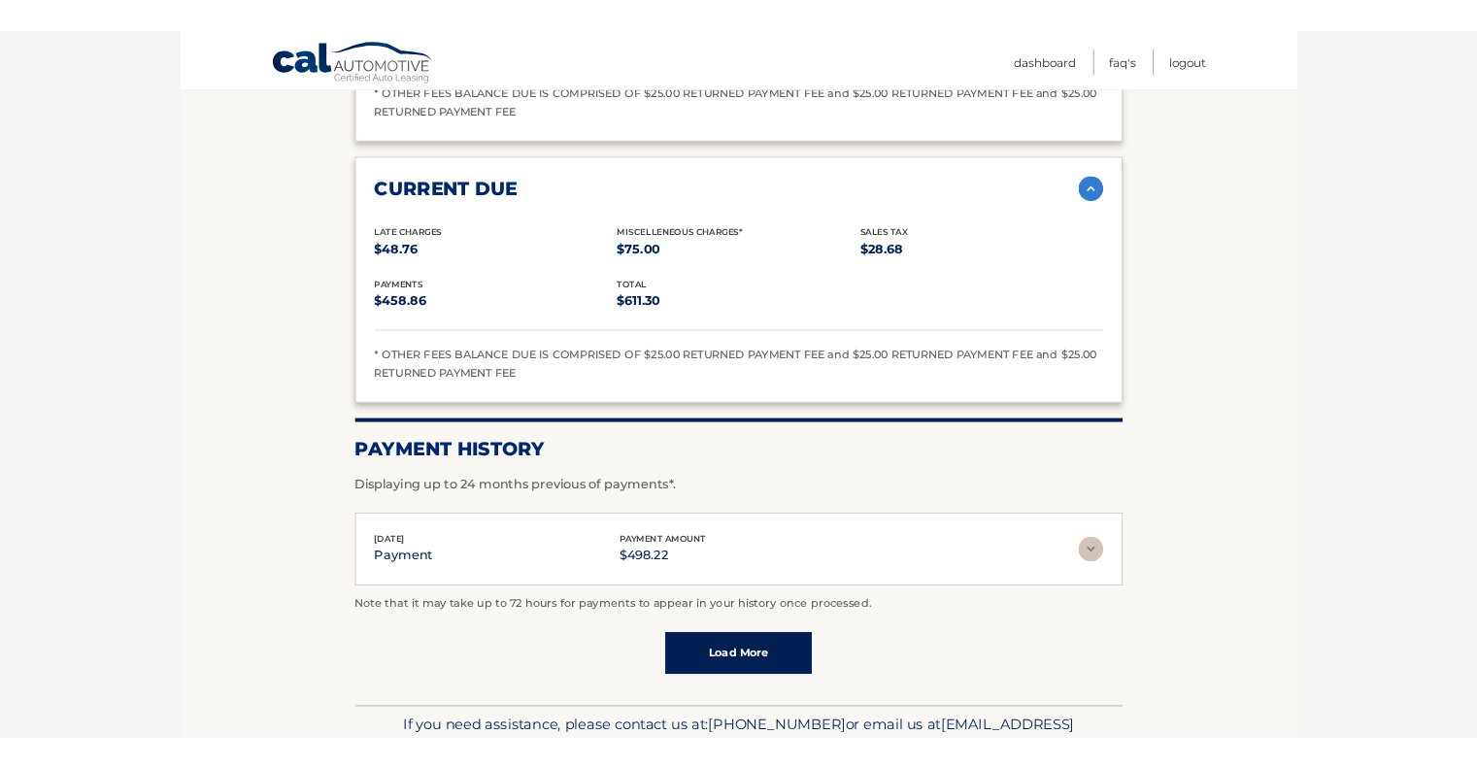
scroll to position [1941, 0]
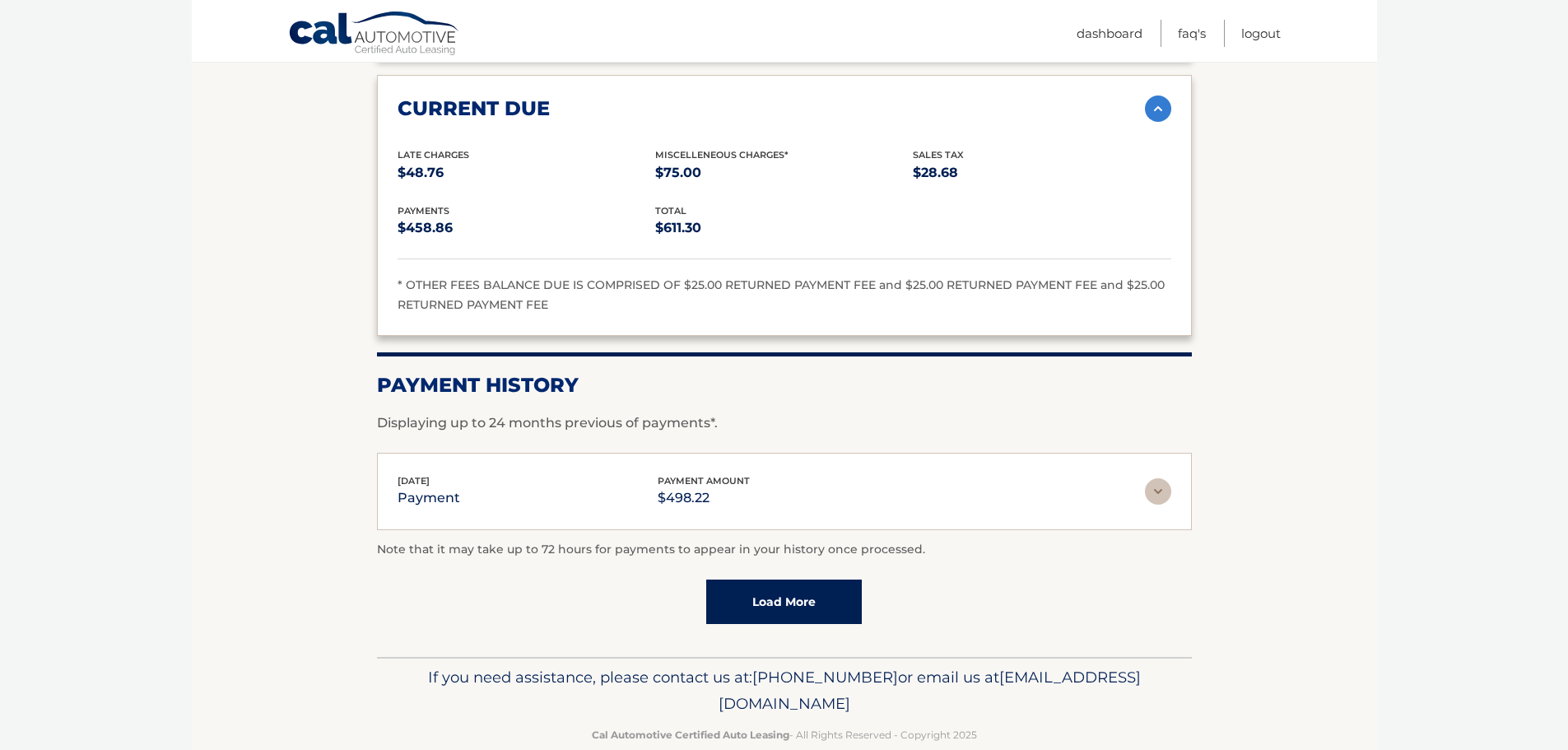
drag, startPoint x: 931, startPoint y: 680, endPoint x: 636, endPoint y: 690, distance: 295.2
click at [636, 690] on p "If you need assistance, please contact us at: 609-807-3200 or email us at Custo…" at bounding box center [784, 691] width 794 height 53
copy span "[EMAIL_ADDRESS][DOMAIN_NAME]"
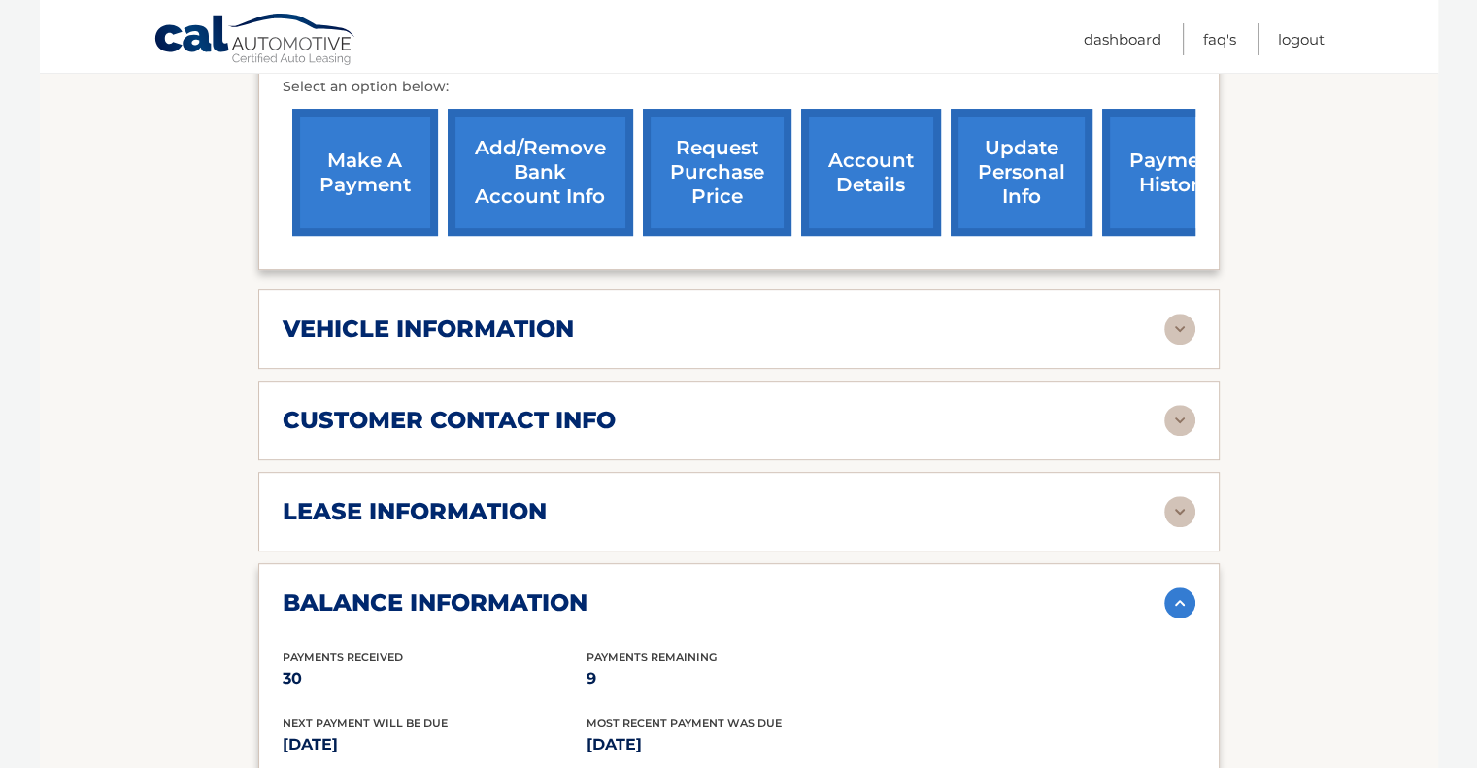
scroll to position [777, 0]
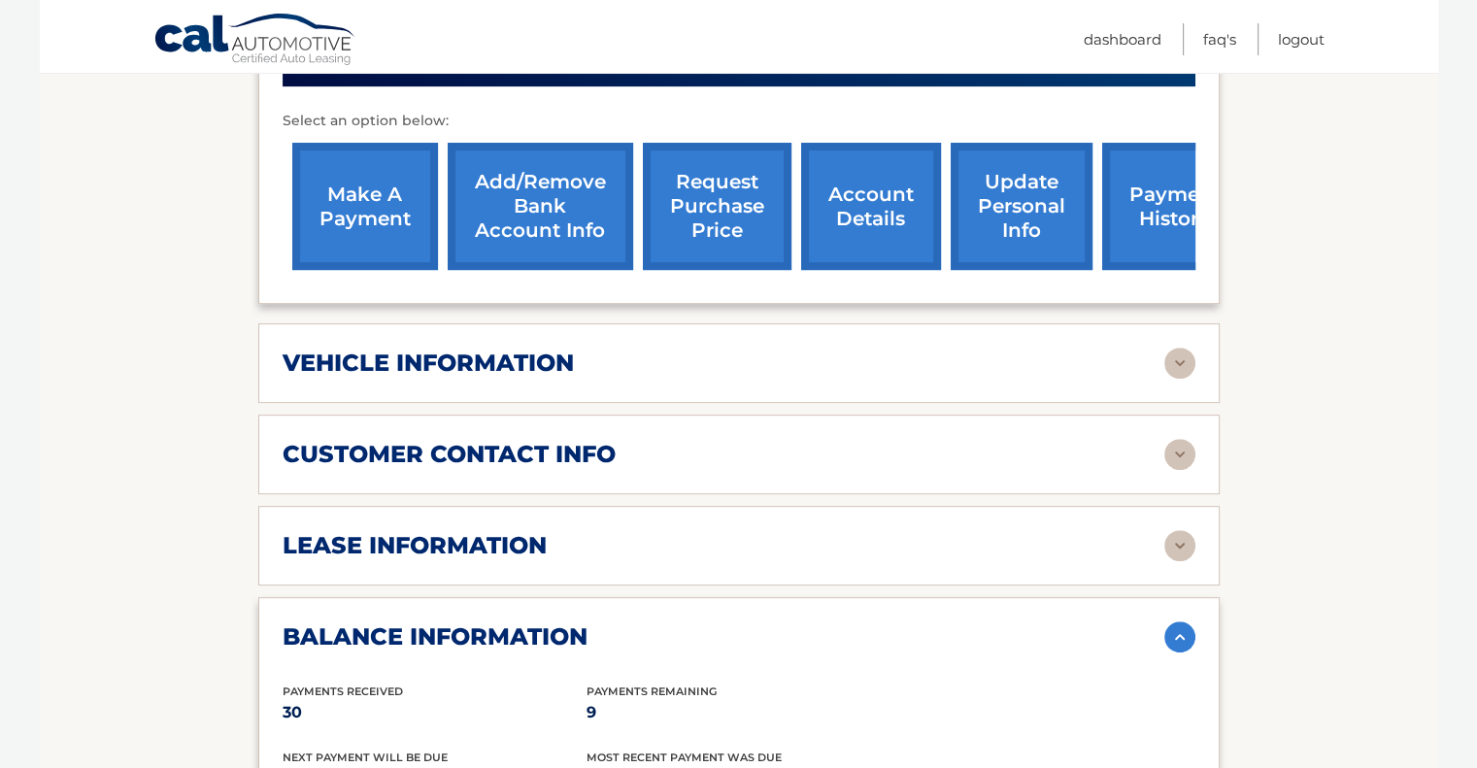
click at [1175, 530] on img at bounding box center [1179, 545] width 31 height 31
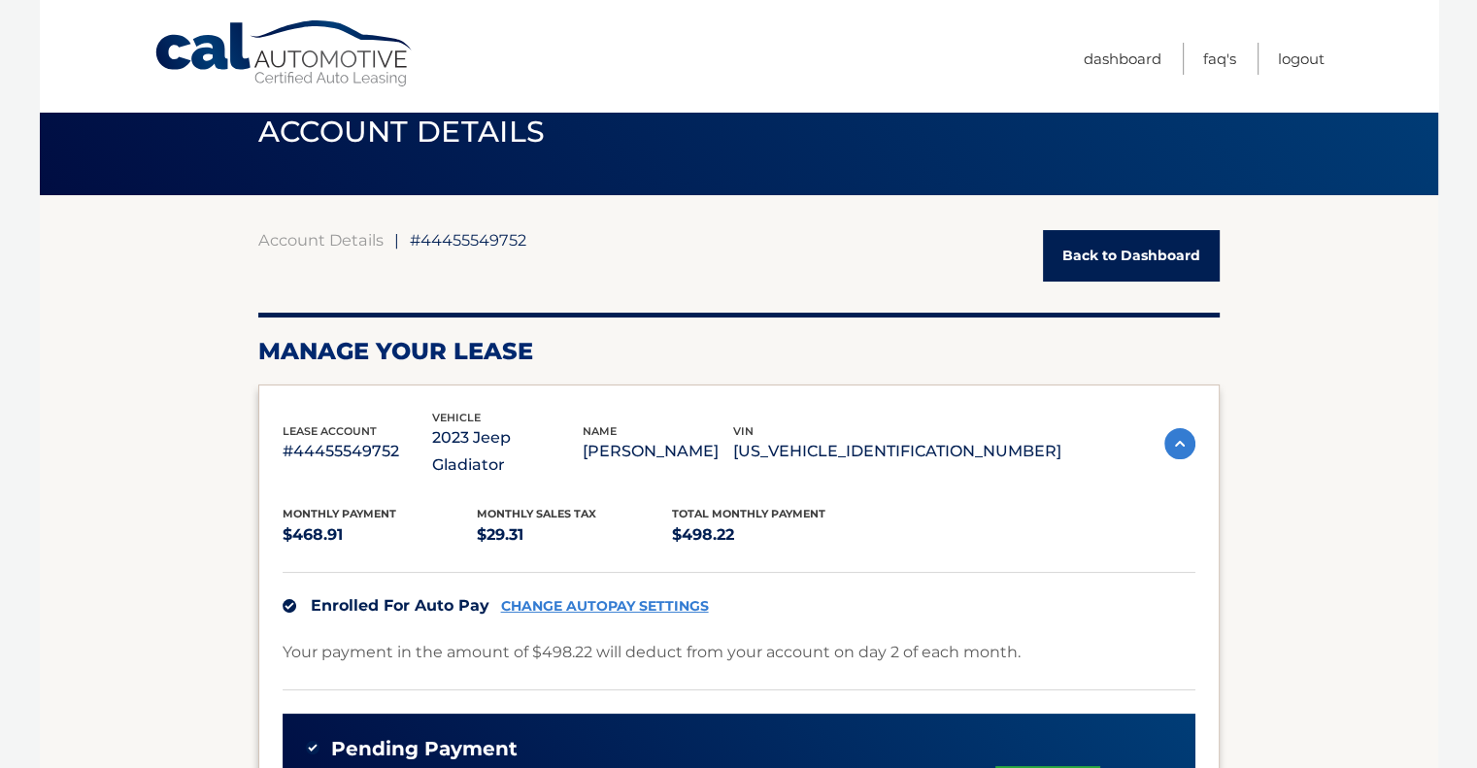
scroll to position [0, 0]
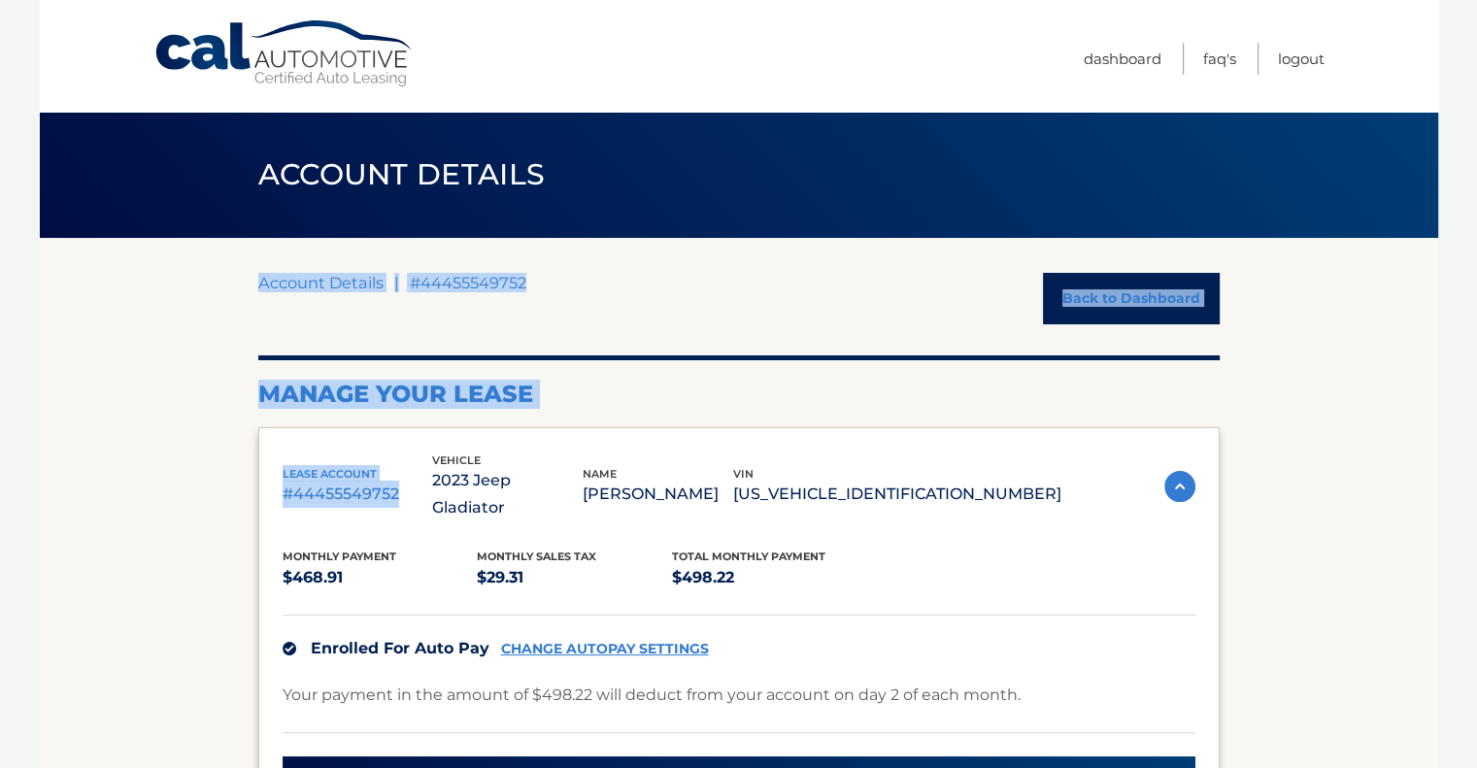
drag, startPoint x: 392, startPoint y: 477, endPoint x: 255, endPoint y: 461, distance: 137.8
click at [325, 467] on span "lease account" at bounding box center [329, 474] width 94 height 14
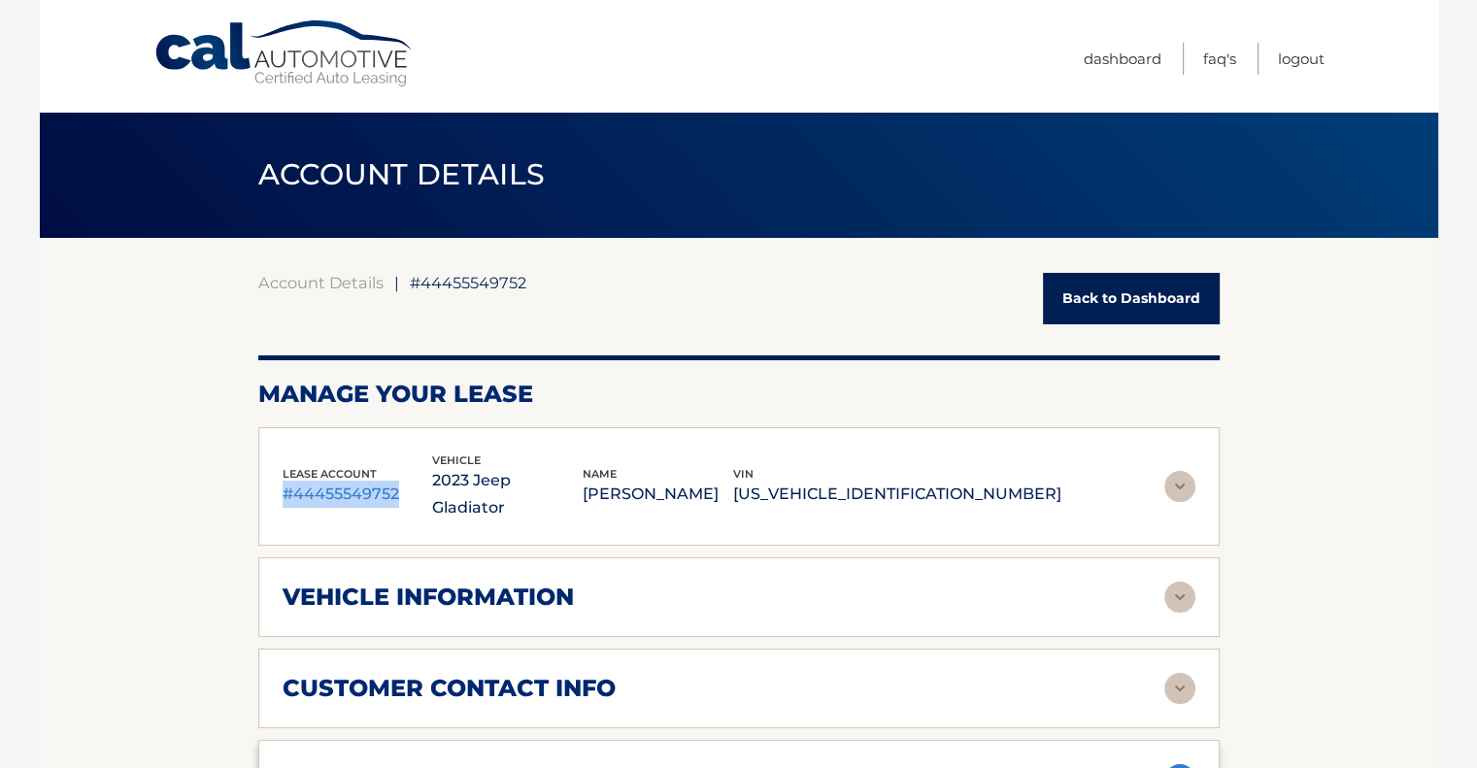
drag, startPoint x: 392, startPoint y: 479, endPoint x: 283, endPoint y: 480, distance: 108.7
click at [283, 481] on p "#44455549752" at bounding box center [357, 494] width 150 height 27
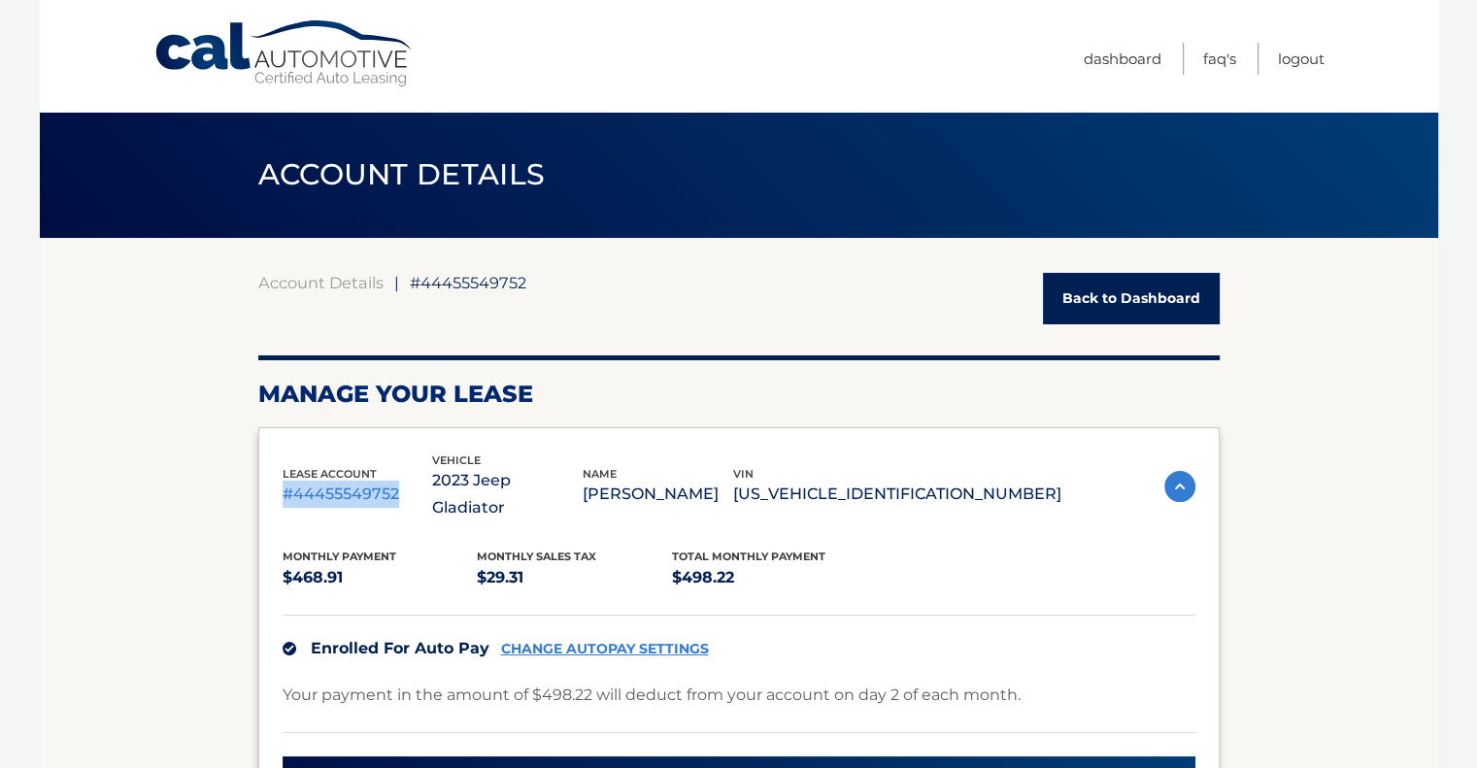
copy p "#44455549752"
click at [1307, 65] on link "Logout" at bounding box center [1301, 59] width 47 height 32
